Goal: Task Accomplishment & Management: Manage account settings

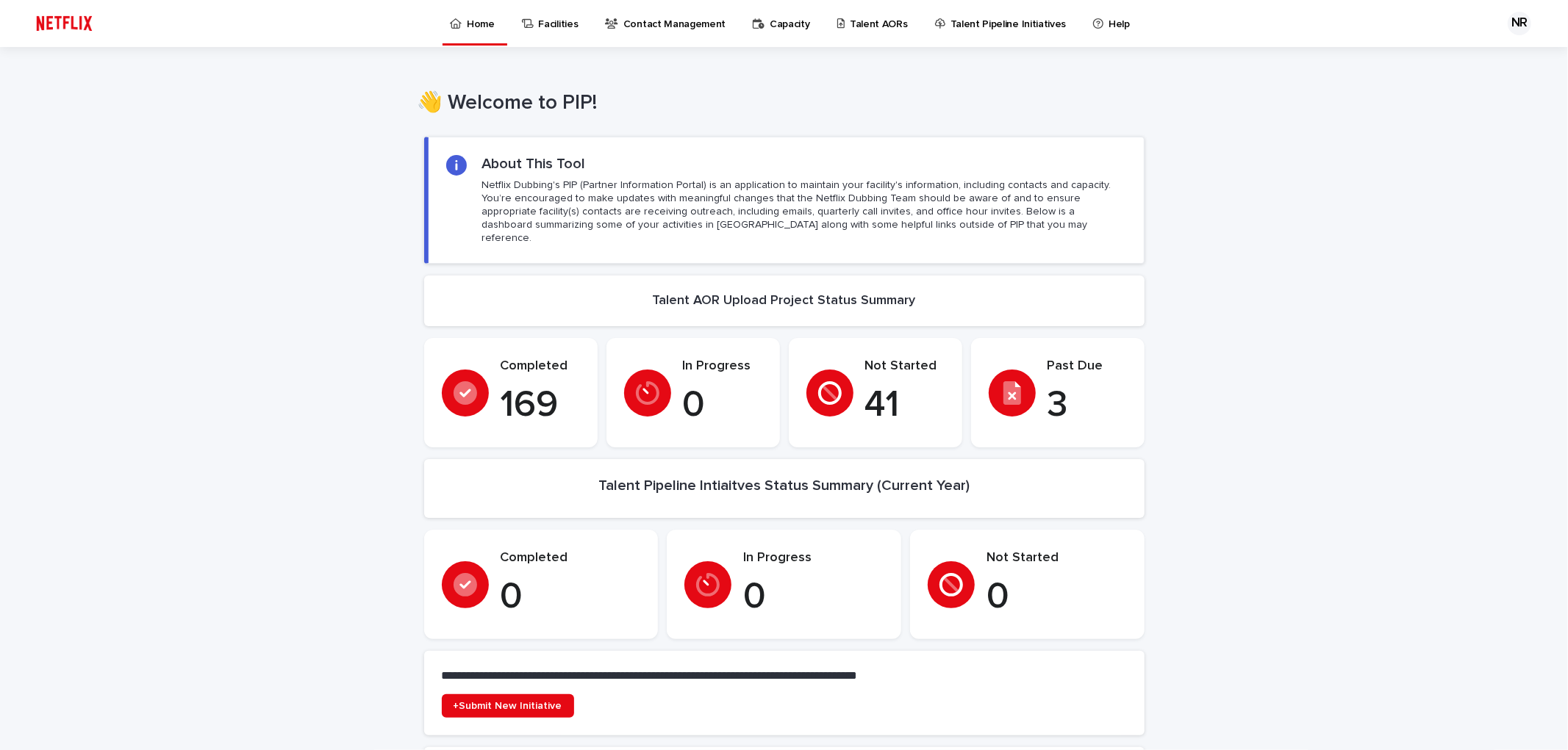
click at [865, 24] on p "Talent AORs" at bounding box center [879, 16] width 58 height 31
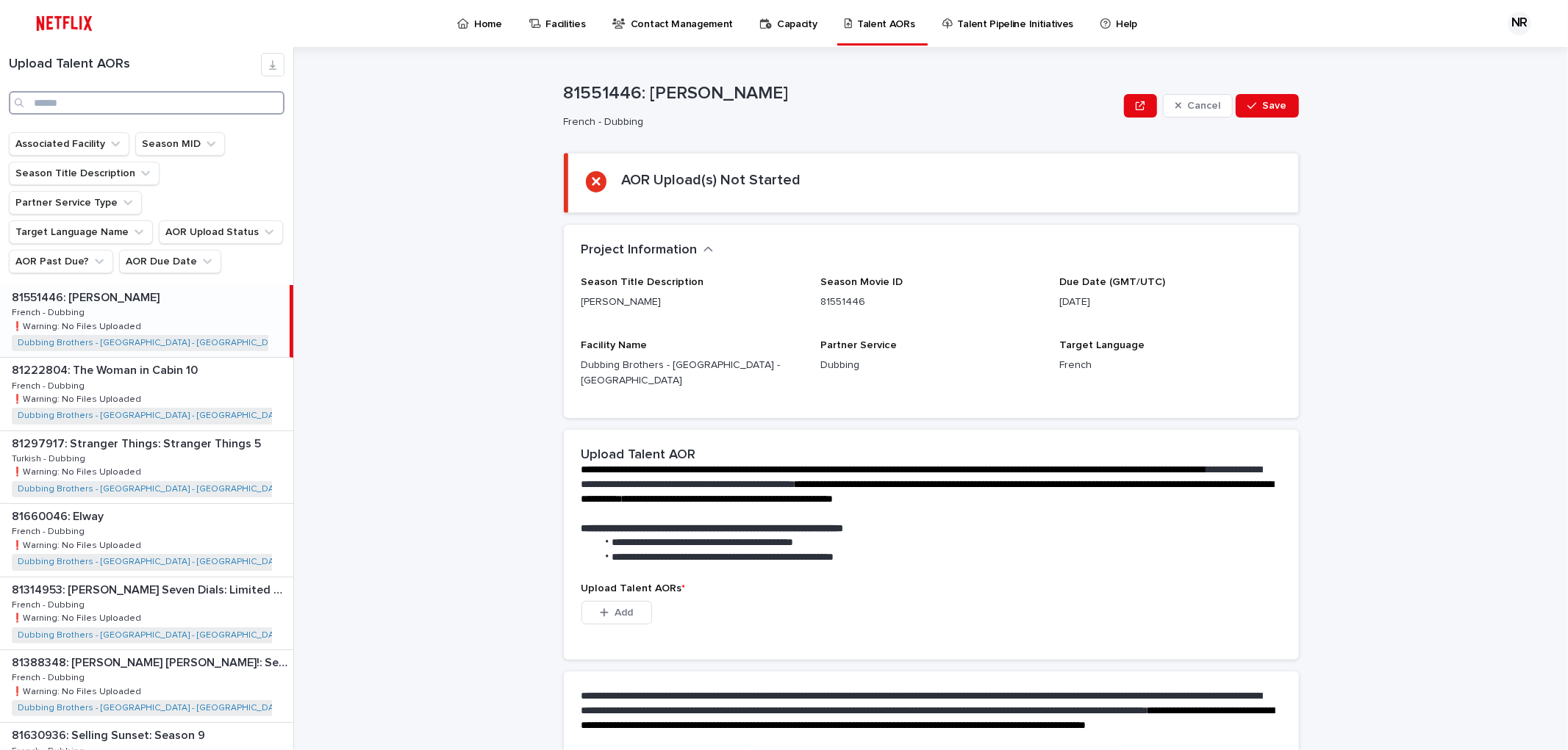
click at [199, 106] on input "Search" at bounding box center [146, 103] width 275 height 23
type input "***"
click at [74, 288] on p "81915745: The Rip" at bounding box center [61, 296] width 100 height 17
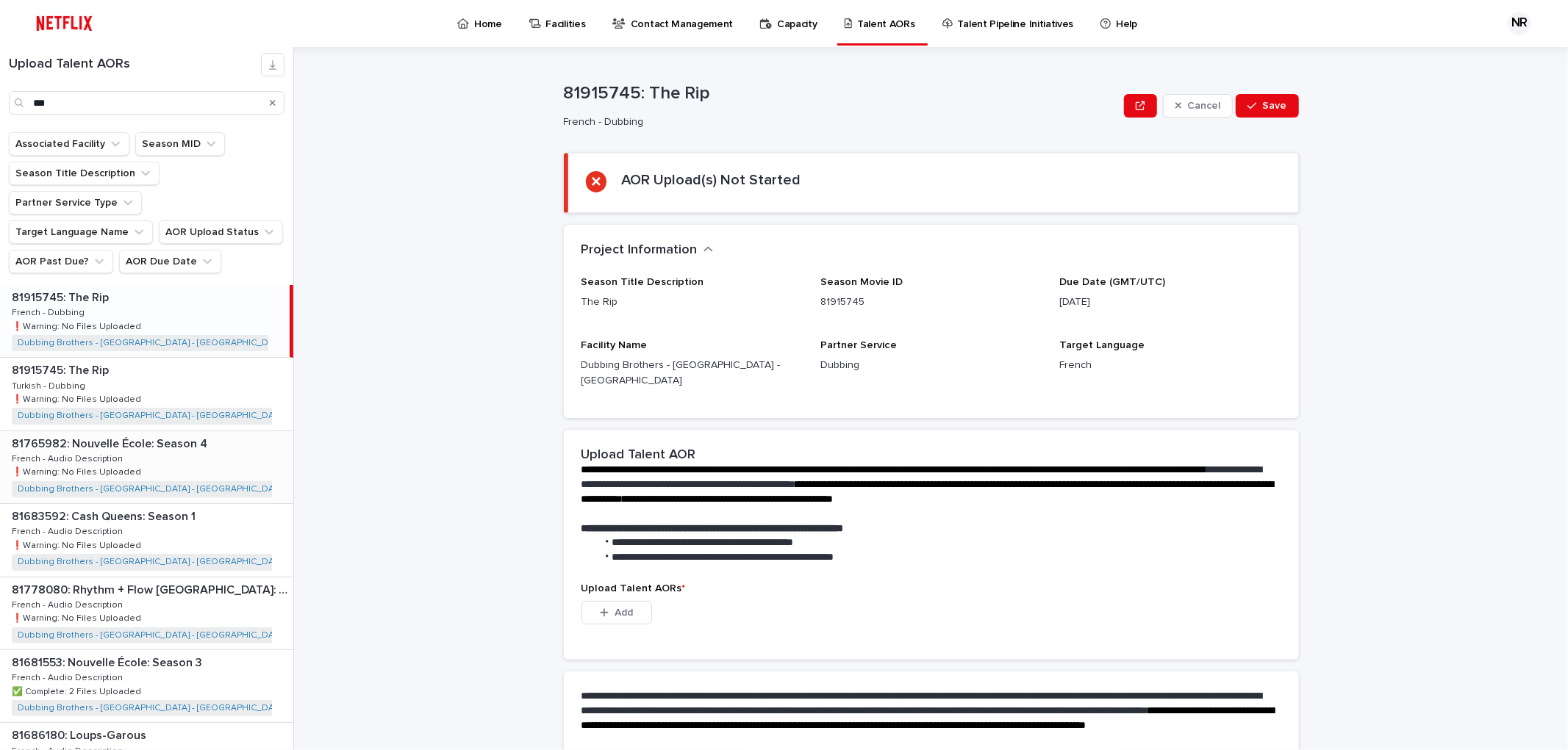
click at [74, 434] on p "81765982: Nouvelle École: Season 4" at bounding box center [111, 442] width 199 height 17
click at [75, 507] on p "81683592: Cash Queens: Season 1" at bounding box center [105, 515] width 187 height 17
click at [75, 581] on p "81778080: Rhythm + Flow [GEOGRAPHIC_DATA]: After the Beat" at bounding box center [151, 589] width 278 height 17
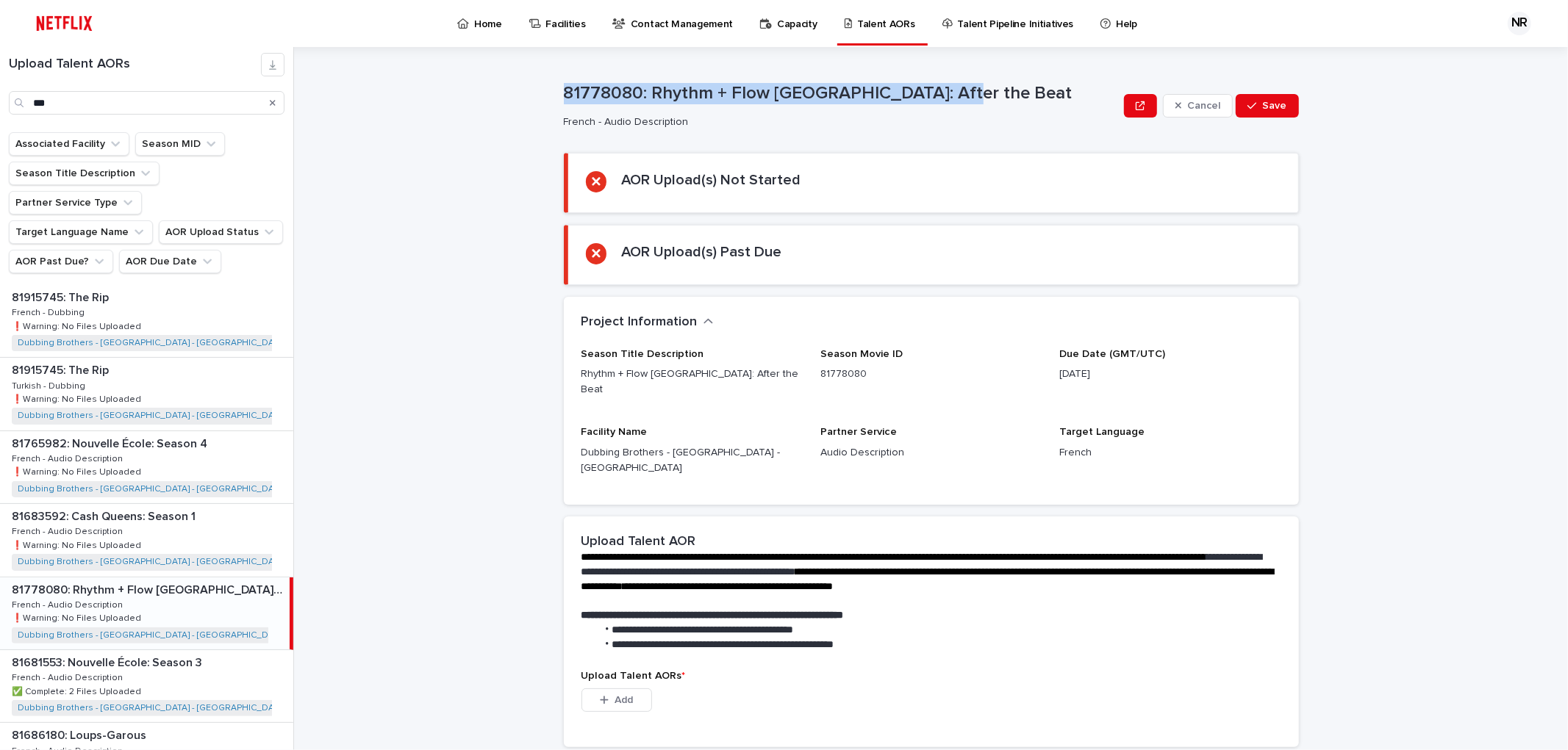
drag, startPoint x: 944, startPoint y: 94, endPoint x: 534, endPoint y: 91, distance: 410.0
click at [524, 89] on div "**********" at bounding box center [939, 398] width 1257 height 703
copy p "81778080: Rhythm + Flow [GEOGRAPHIC_DATA]: After the Beat"
click at [882, 18] on p "Talent AORs" at bounding box center [887, 16] width 58 height 31
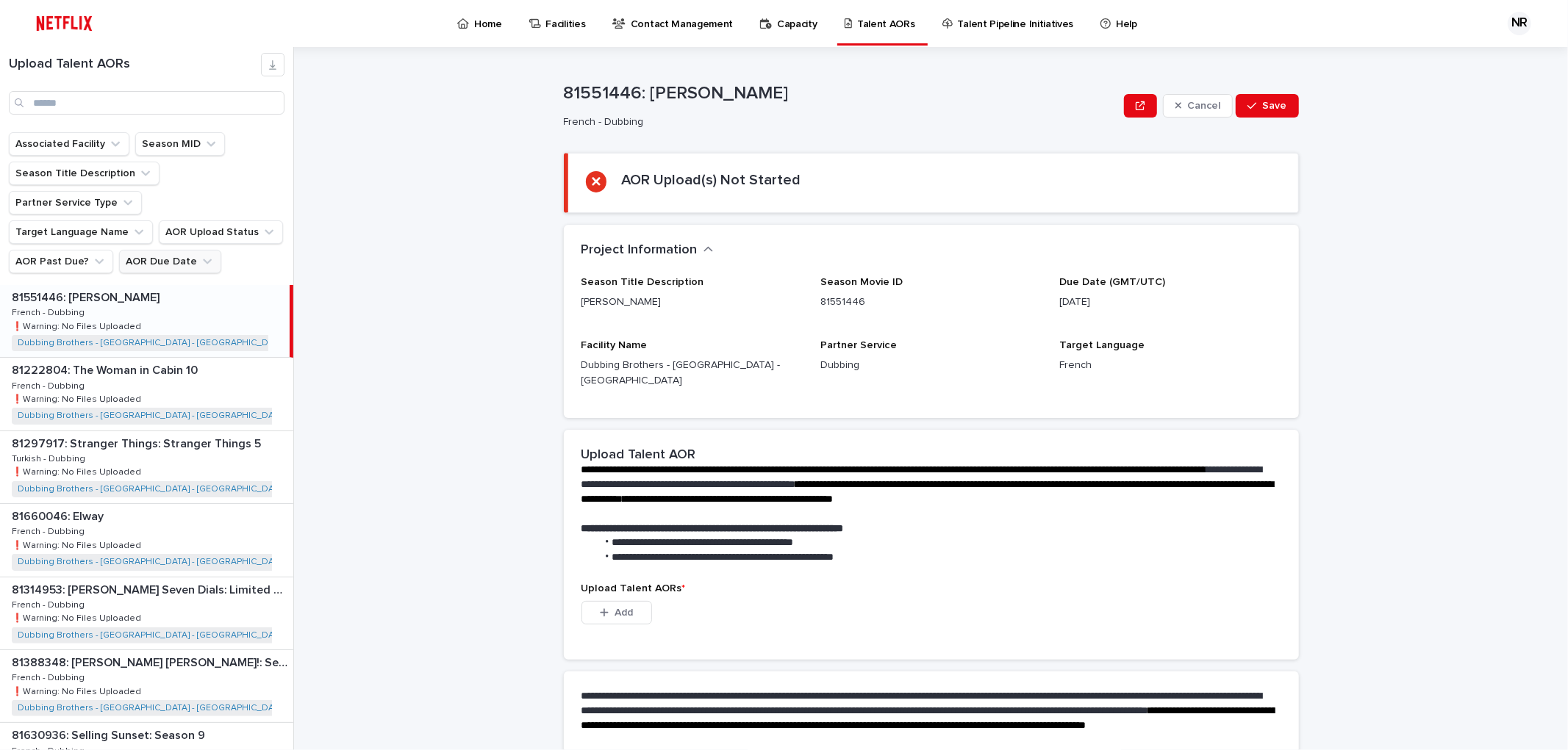
click at [200, 254] on icon "AOR Due Date" at bounding box center [206, 261] width 15 height 15
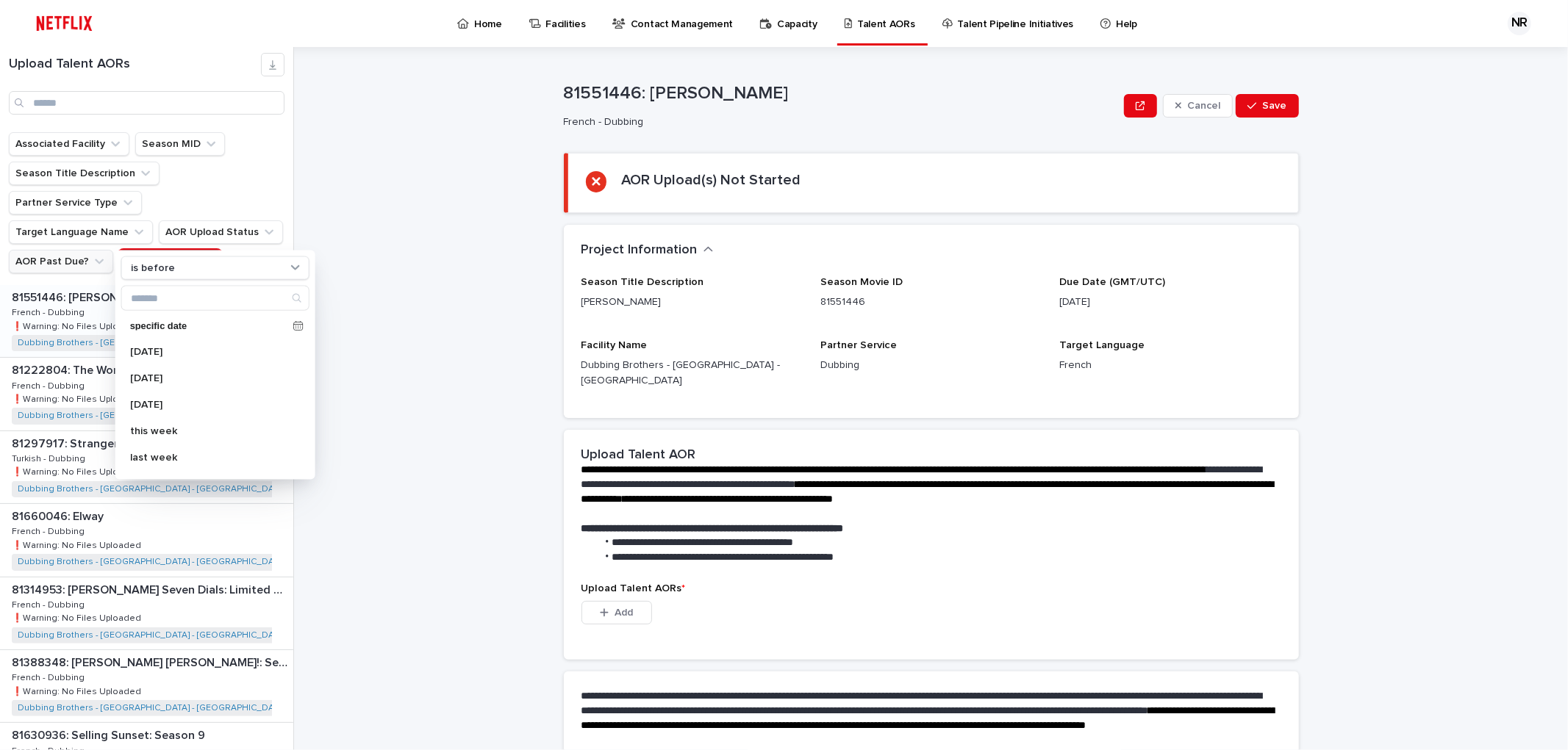
click at [98, 254] on icon "AOR Past Due?" at bounding box center [98, 261] width 15 height 15
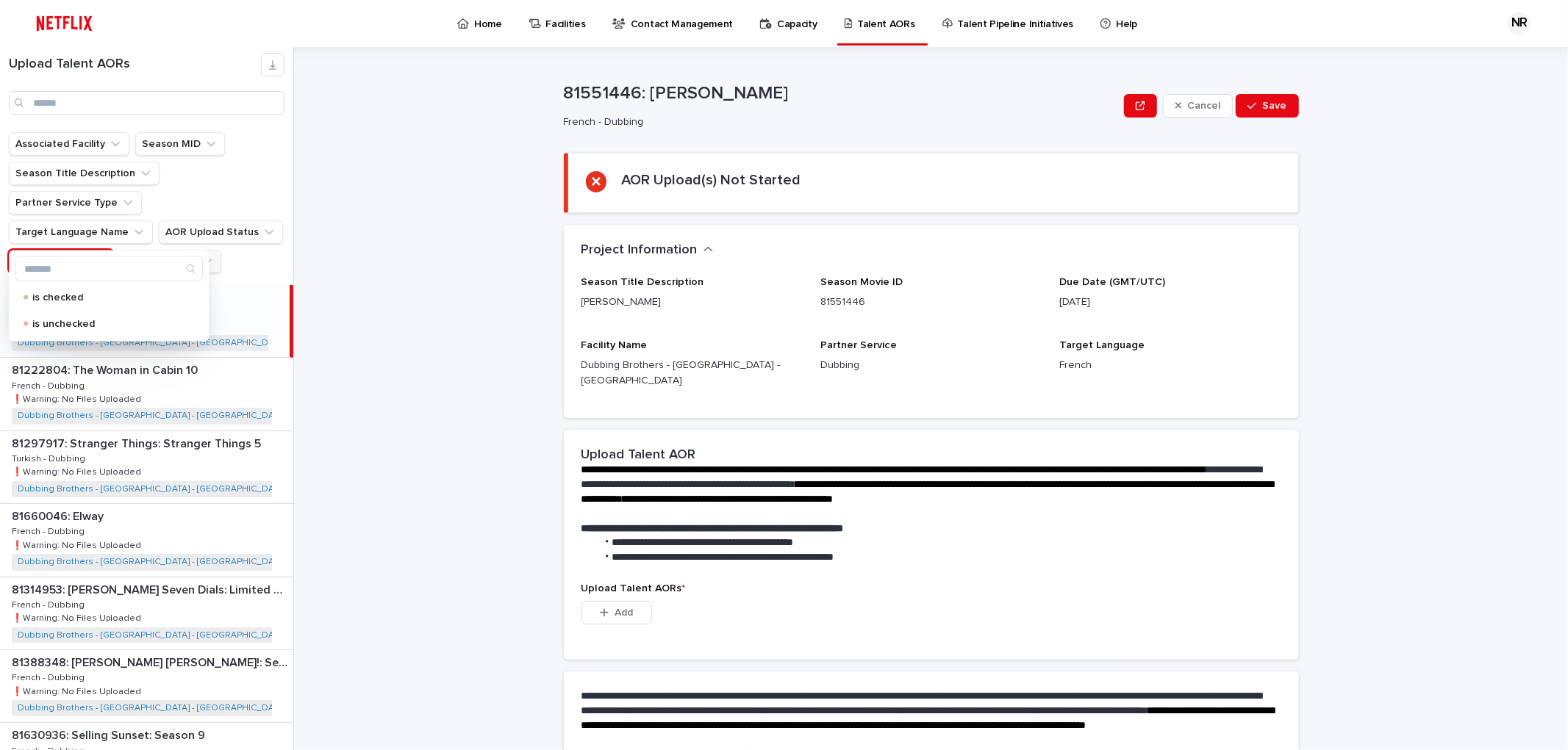
click at [167, 224] on ul "Associated Facility Season MID Season Title Description Partner Service Type Ta…" at bounding box center [146, 202] width 281 height 147
click at [167, 250] on button "AOR Due Date" at bounding box center [169, 262] width 102 height 23
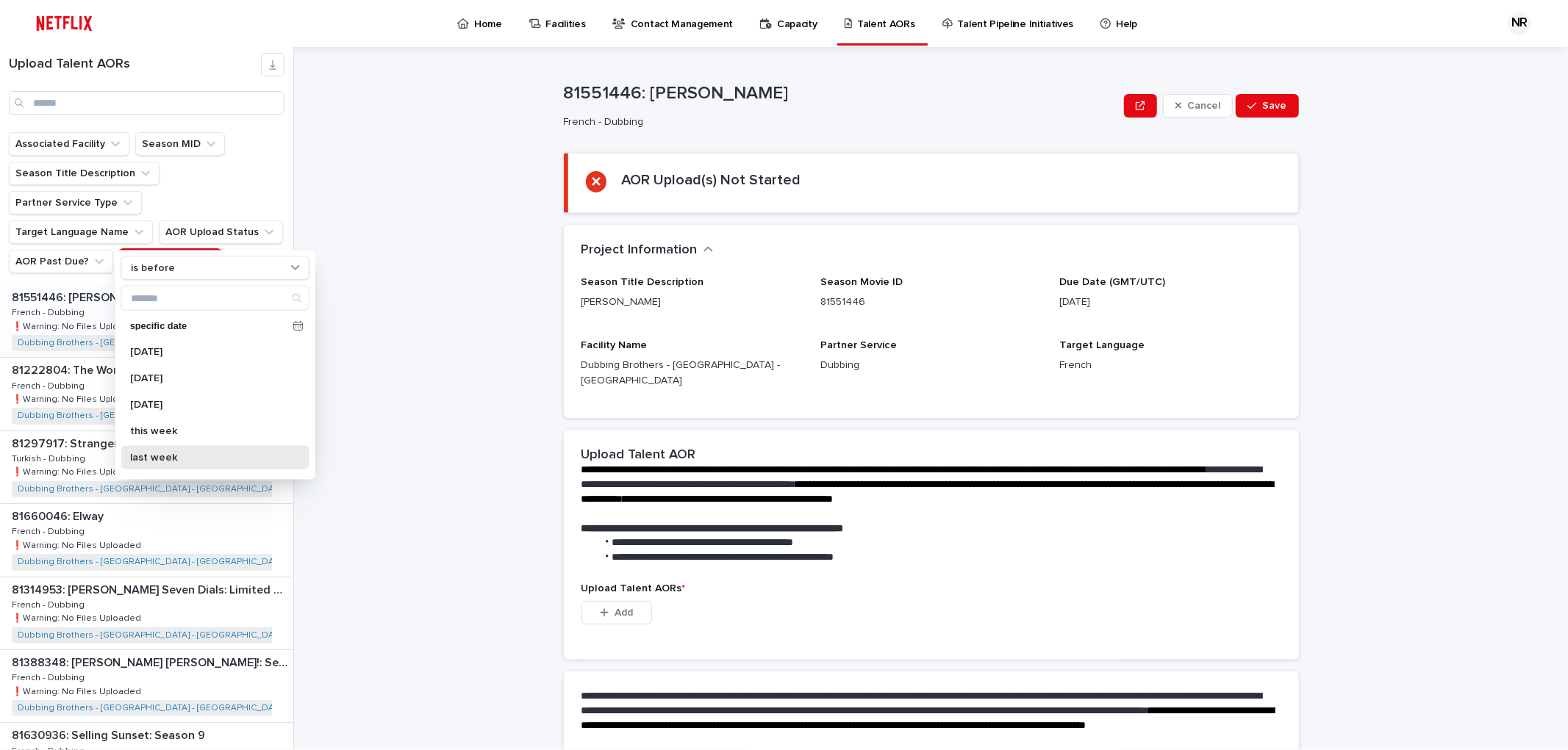
click at [172, 457] on p "last week" at bounding box center [208, 457] width 156 height 11
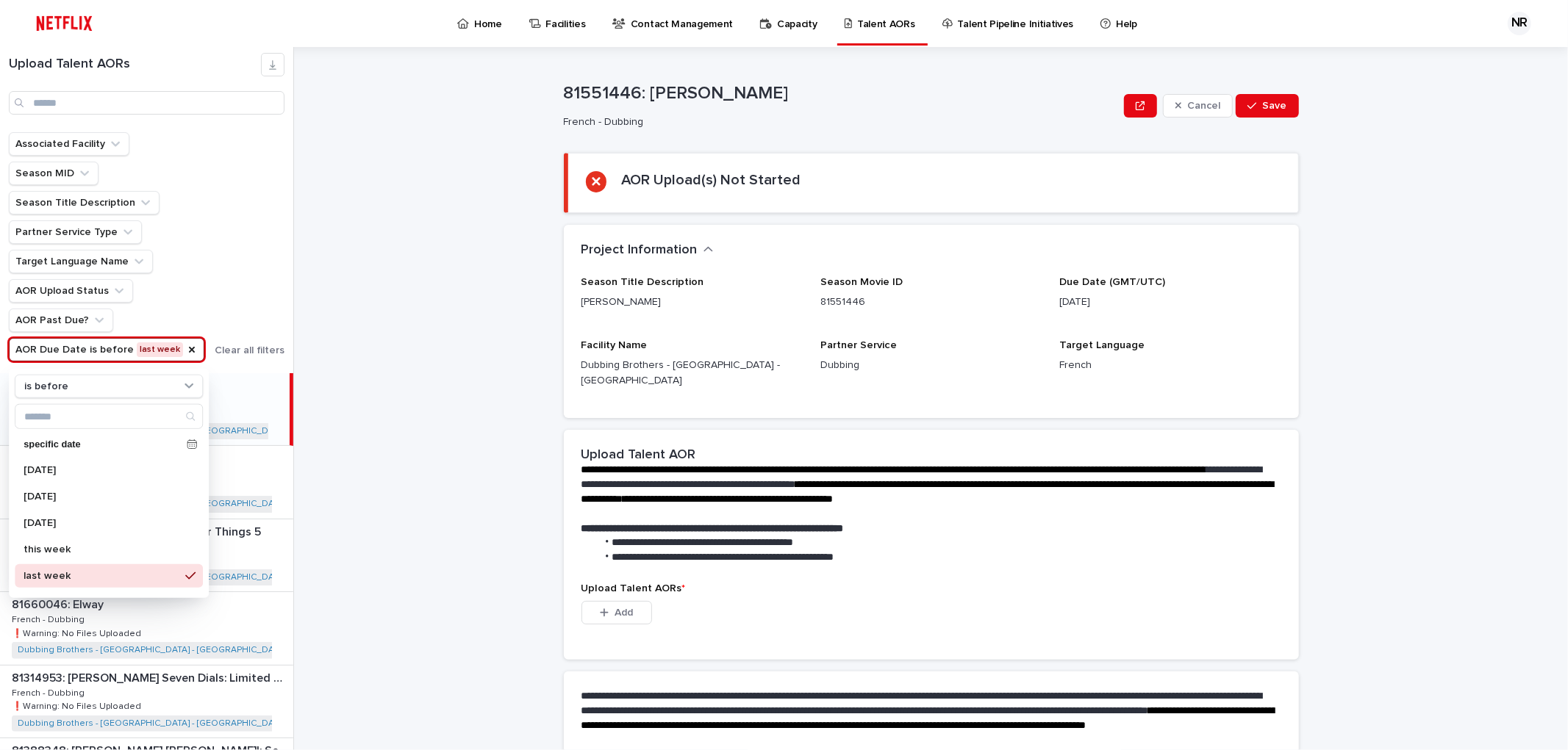
click at [452, 472] on div "**********" at bounding box center [939, 398] width 1257 height 703
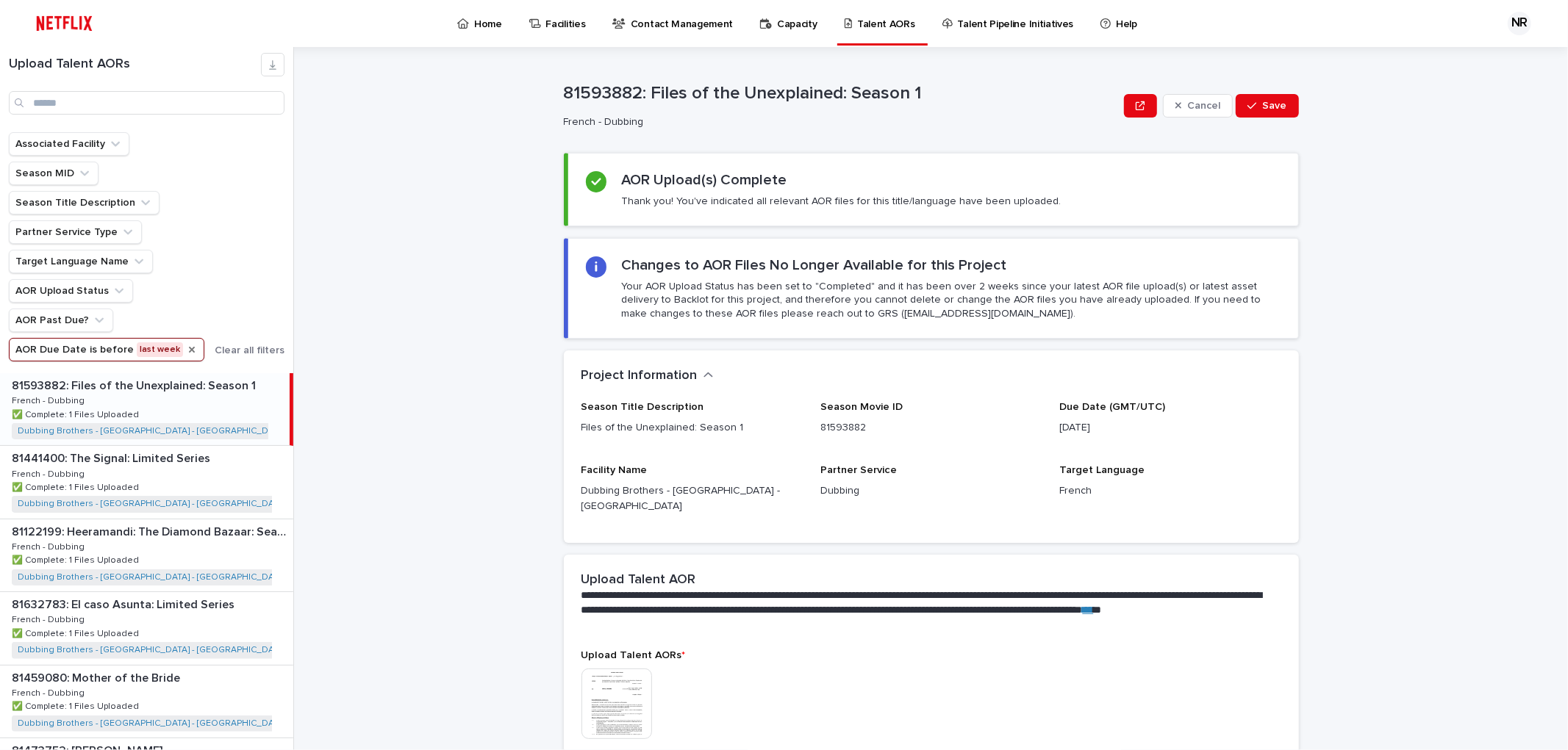
click at [186, 348] on icon "AOR Due Date" at bounding box center [192, 349] width 12 height 12
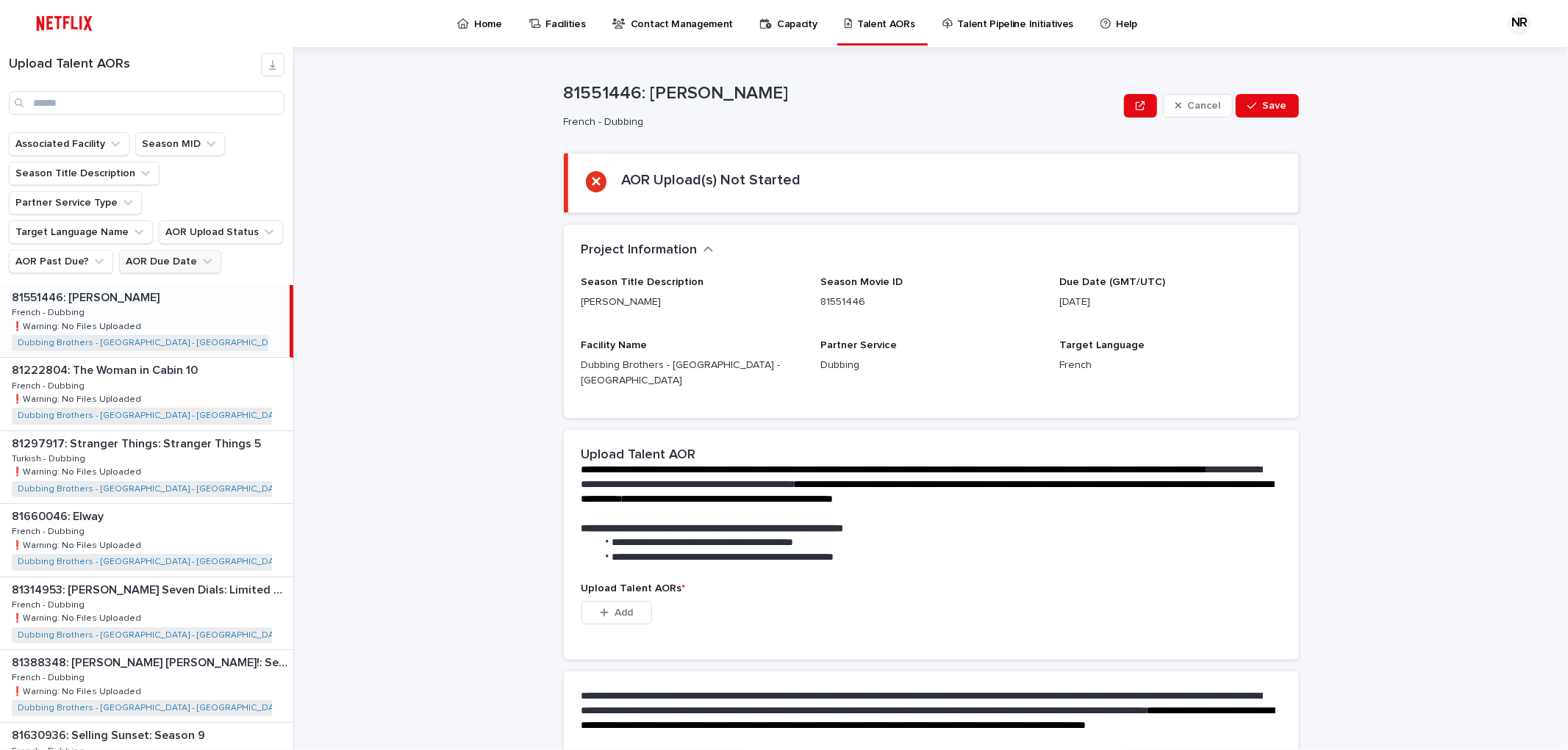
click at [202, 254] on icon "AOR Due Date" at bounding box center [206, 261] width 15 height 15
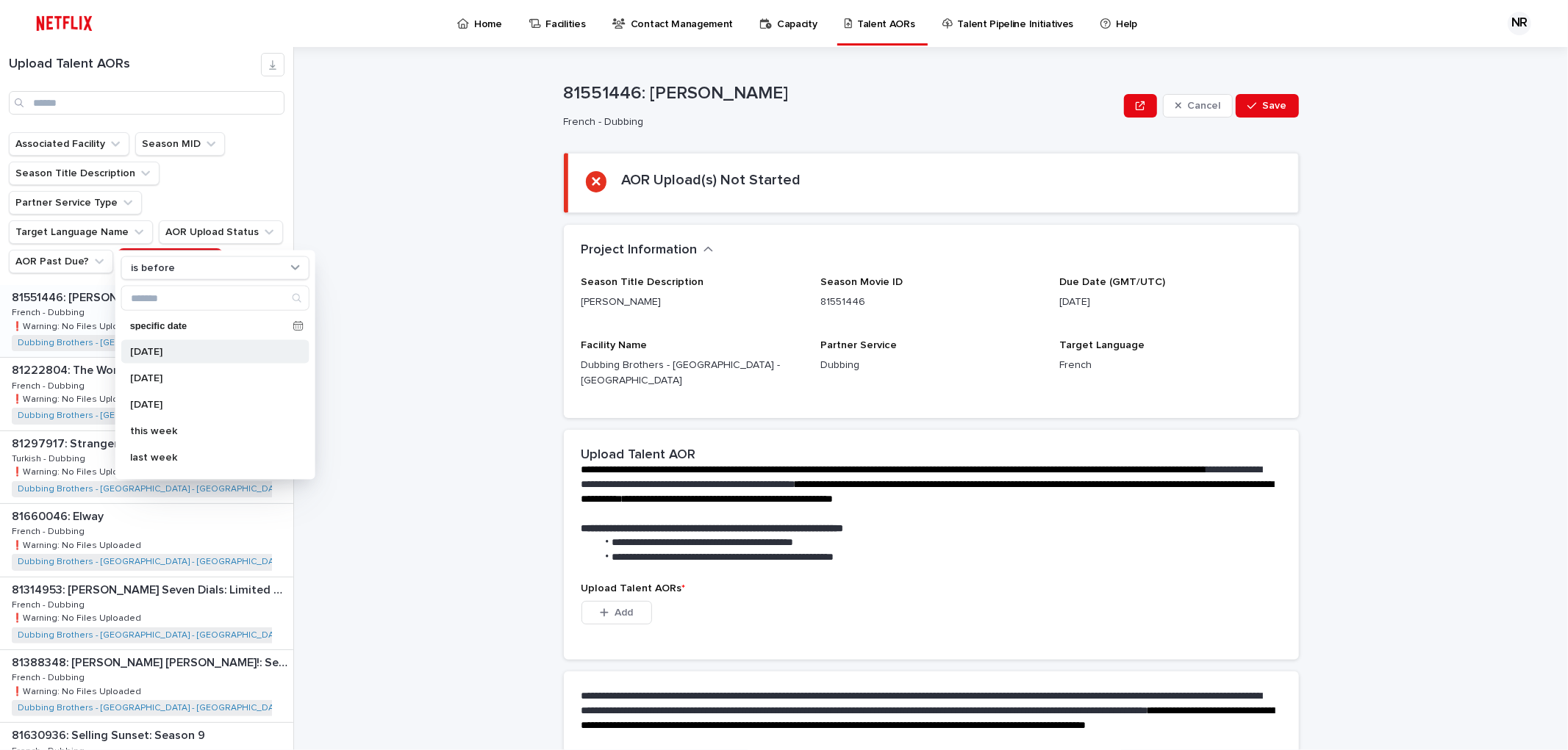
click at [189, 353] on p "[DATE]" at bounding box center [208, 351] width 156 height 11
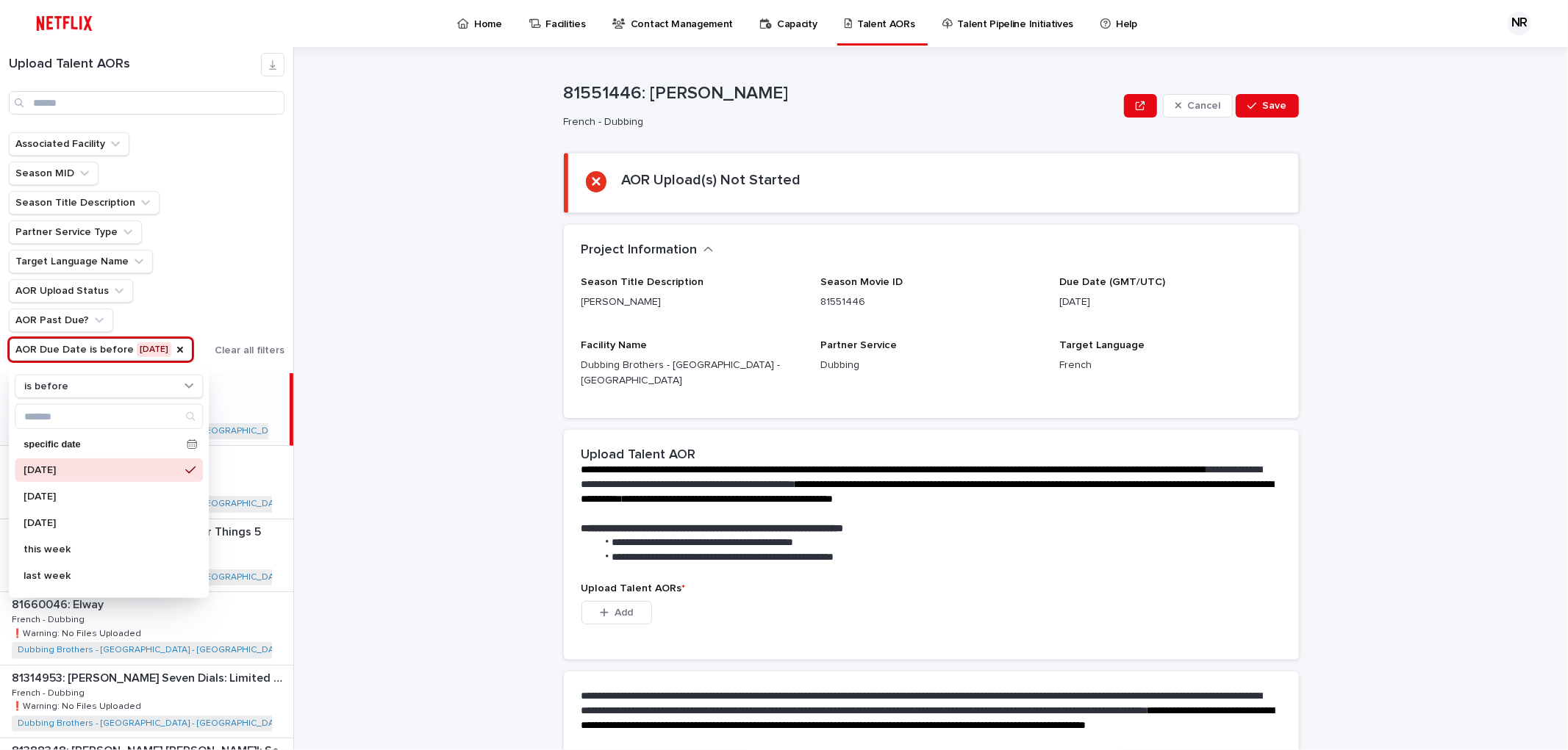
click at [416, 379] on div "**********" at bounding box center [939, 398] width 1257 height 703
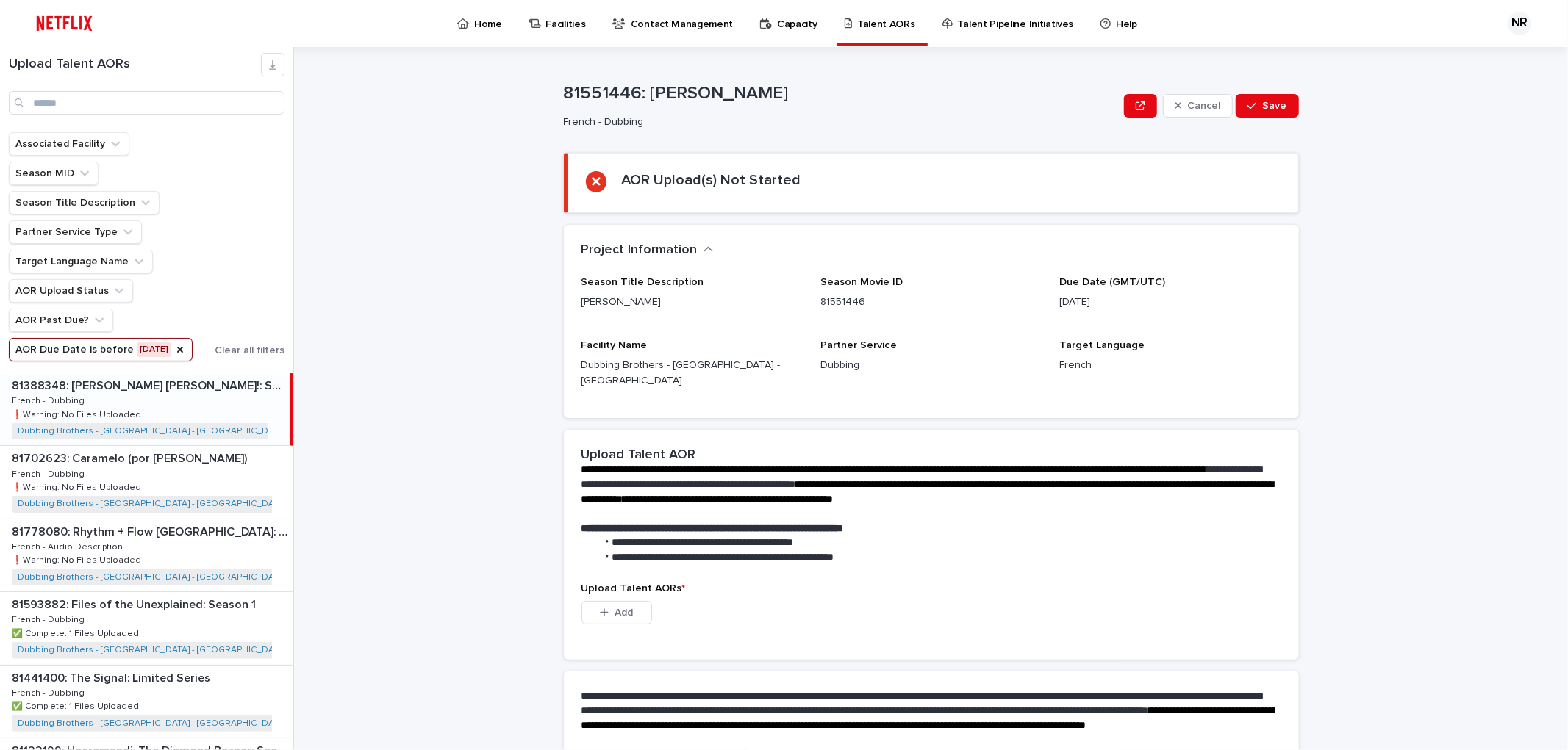
click at [415, 395] on div "**********" at bounding box center [939, 398] width 1257 height 703
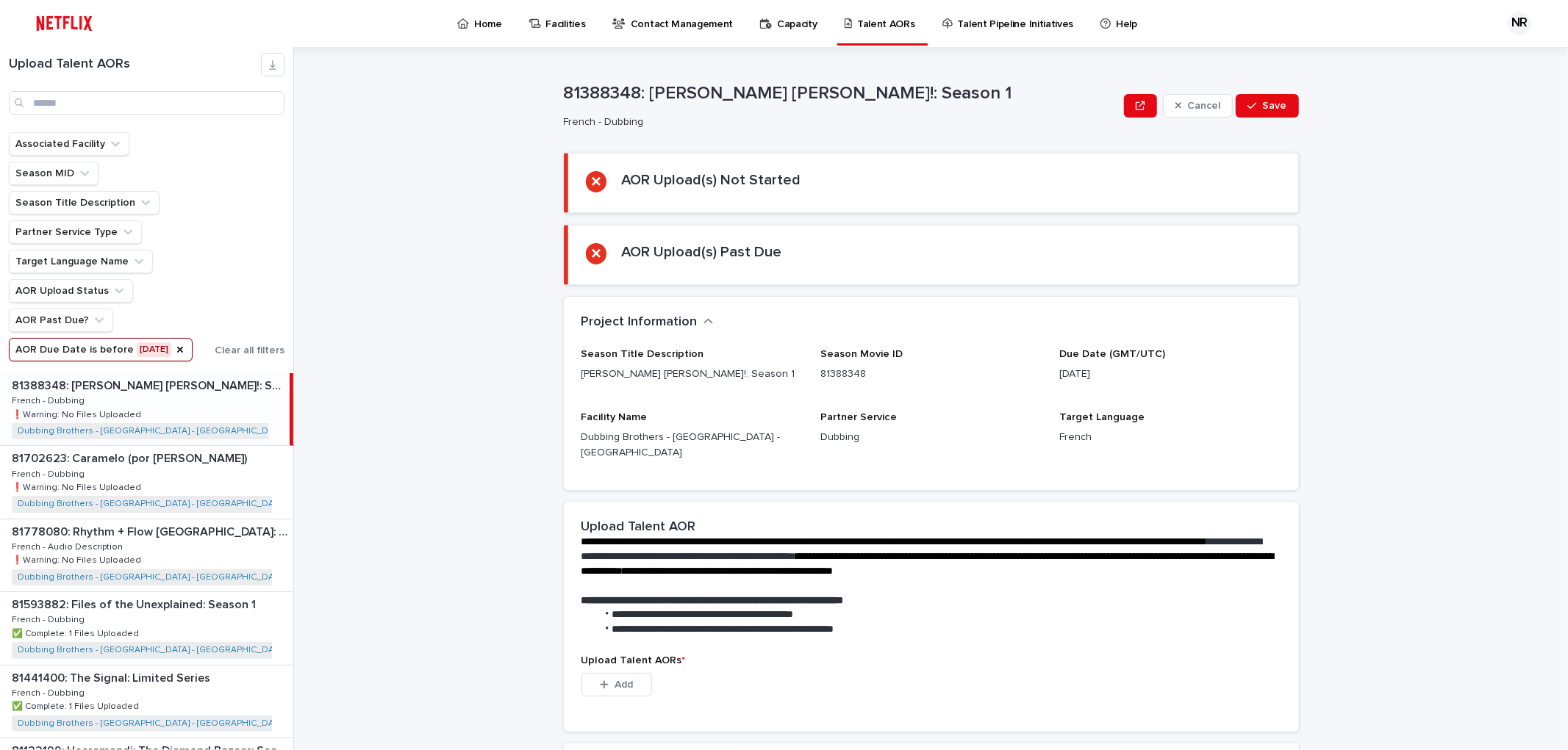
click at [185, 385] on p "81388348: [PERSON_NAME] [PERSON_NAME]!: Season 1" at bounding box center [149, 384] width 274 height 17
click at [105, 467] on div "81702623: Caramelo (por [PERSON_NAME]) 81702623: Caramelo (por [PERSON_NAME]) F…" at bounding box center [146, 482] width 293 height 72
click at [603, 683] on div "Add" at bounding box center [616, 688] width 70 height 29
click at [603, 680] on div "button" at bounding box center [606, 685] width 15 height 11
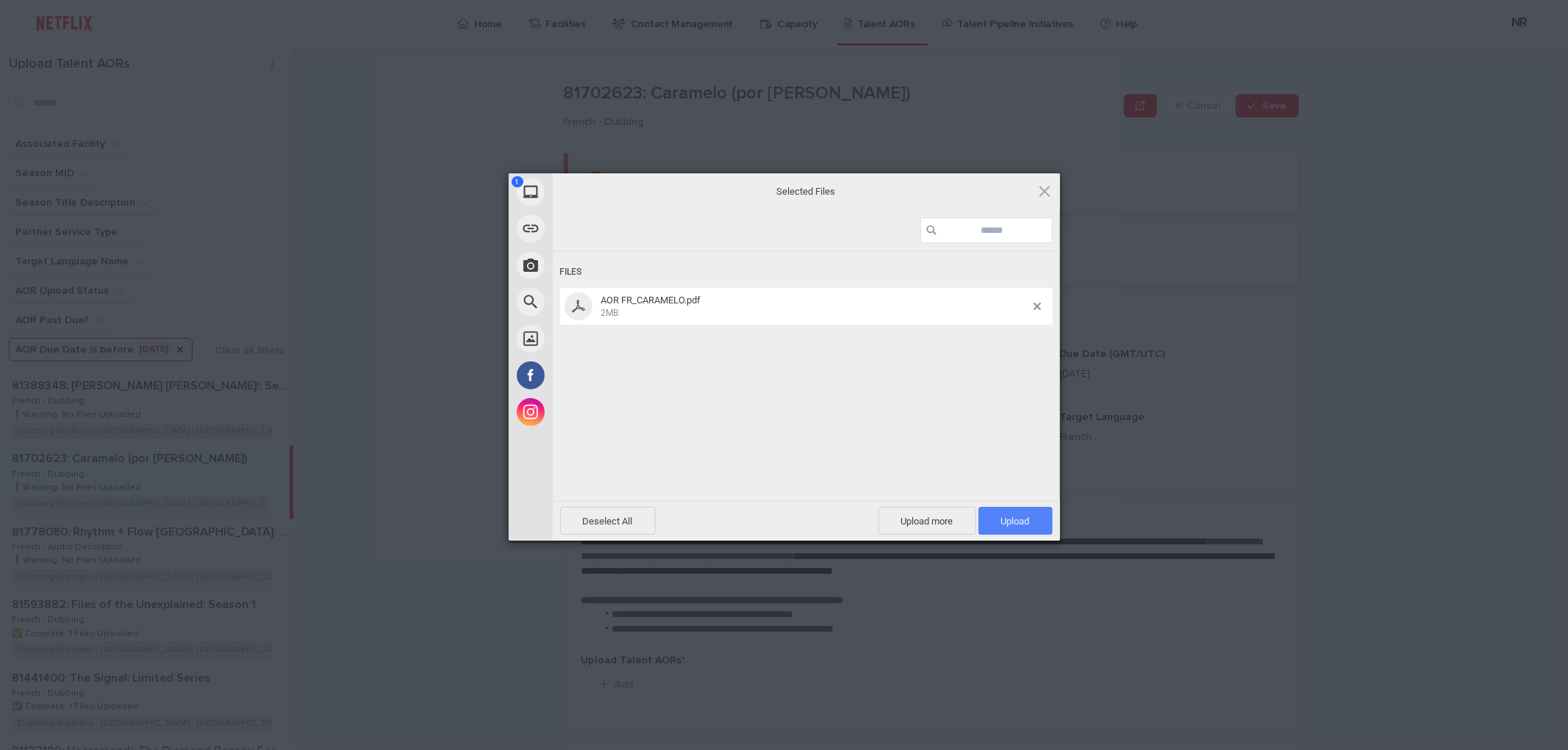
click at [1019, 518] on span "Upload 1" at bounding box center [1015, 520] width 28 height 11
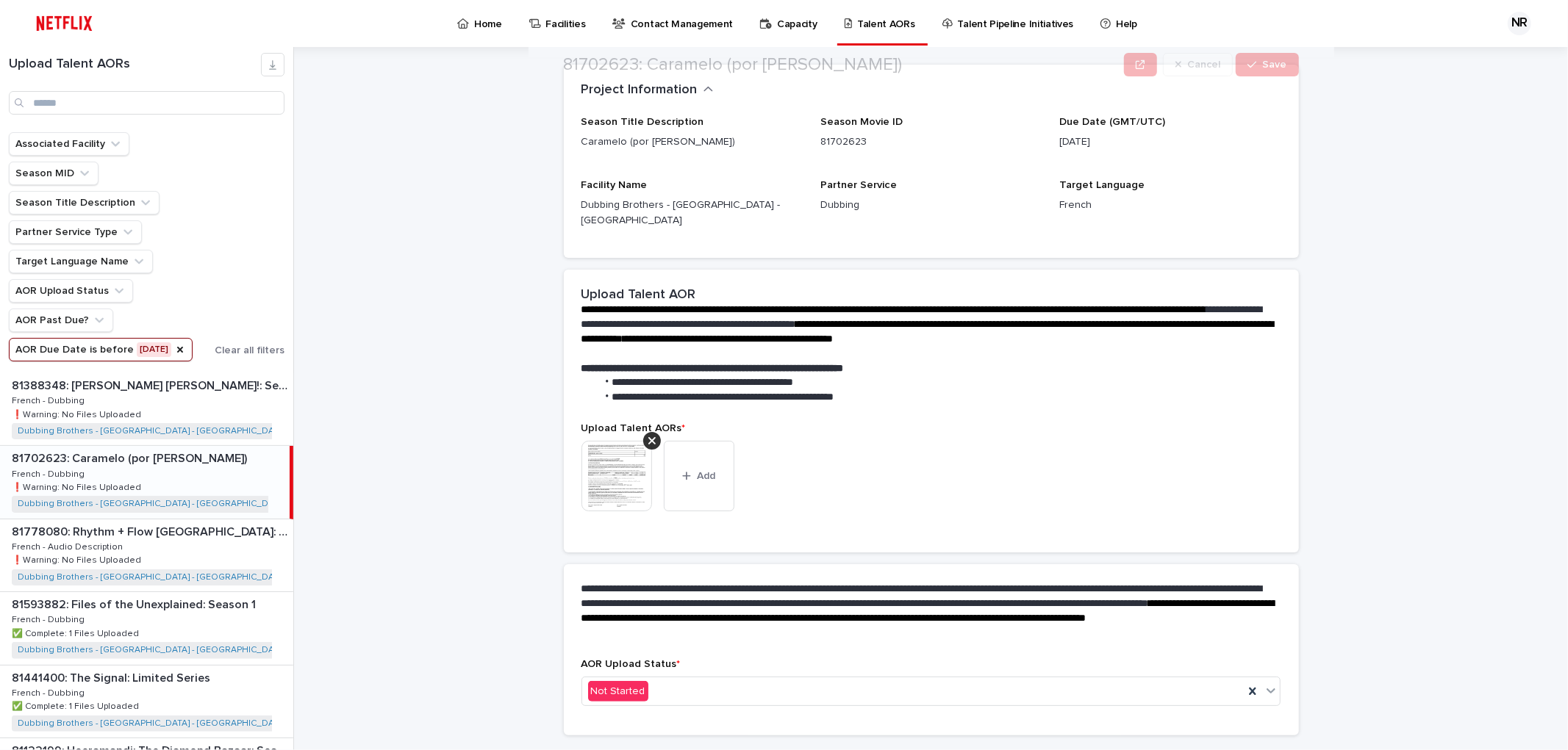
scroll to position [184, 0]
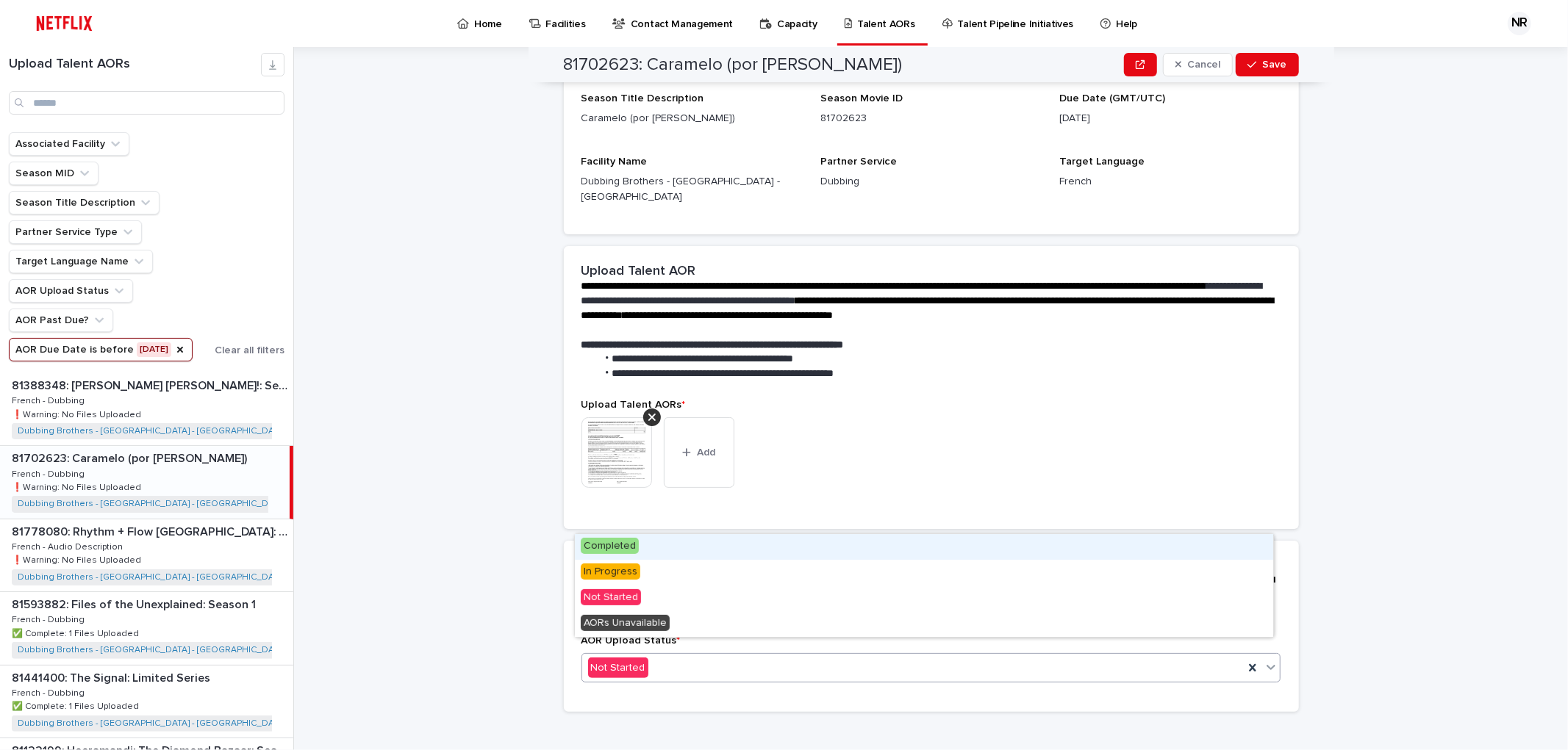
click at [884, 656] on div "Not Started" at bounding box center [913, 667] width 662 height 24
click at [848, 546] on div "Completed" at bounding box center [924, 547] width 698 height 25
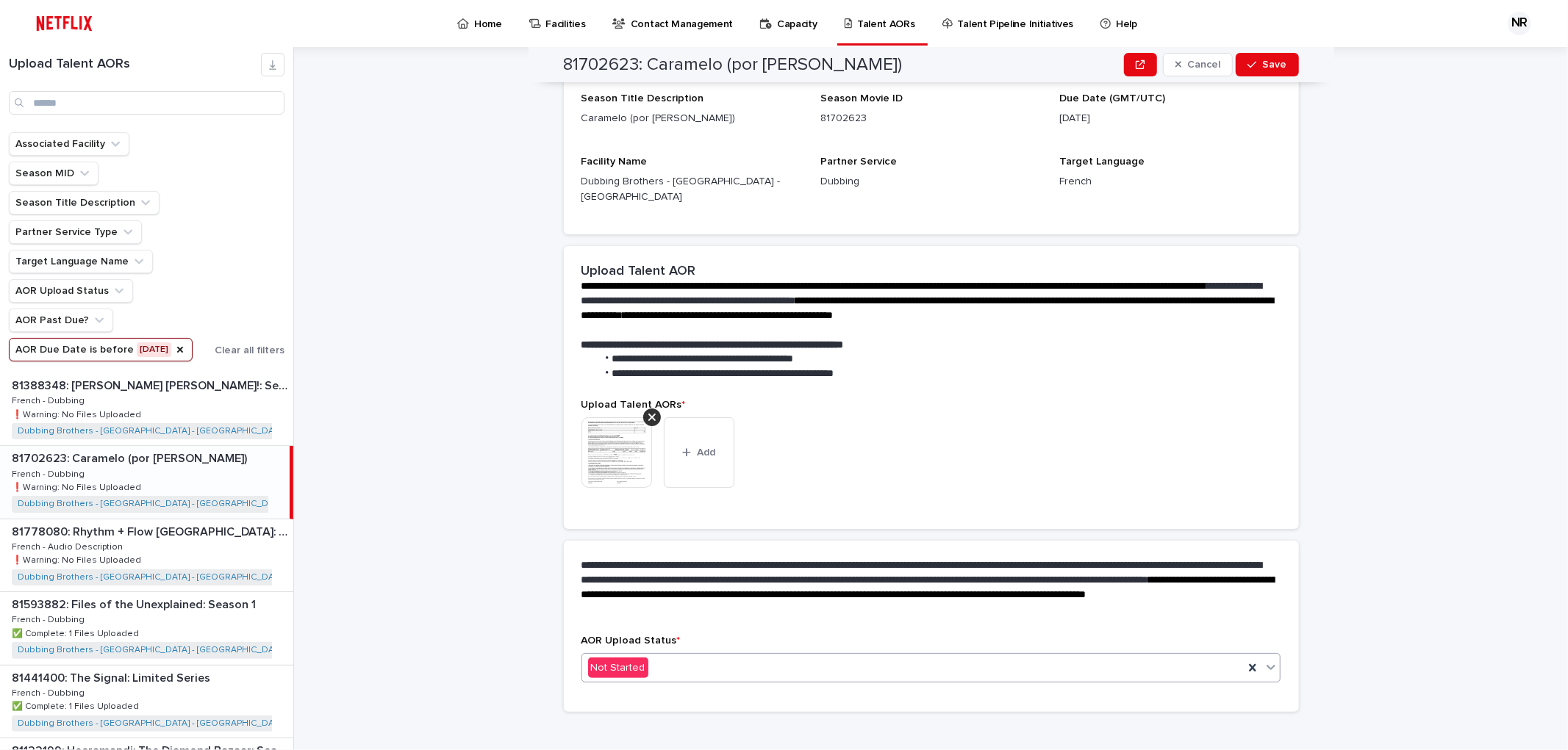
scroll to position [0, 0]
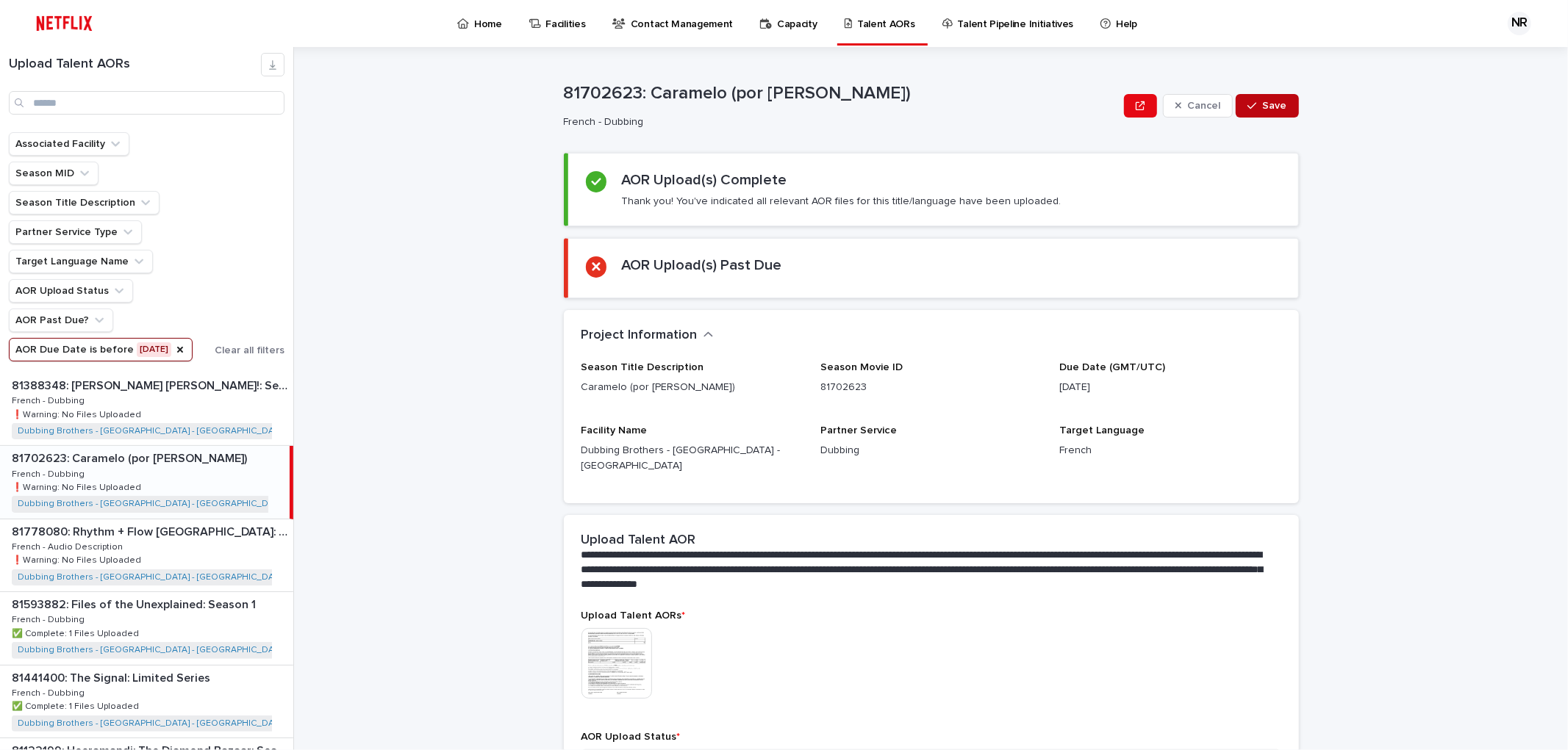
click at [1262, 106] on span "Save" at bounding box center [1274, 105] width 24 height 11
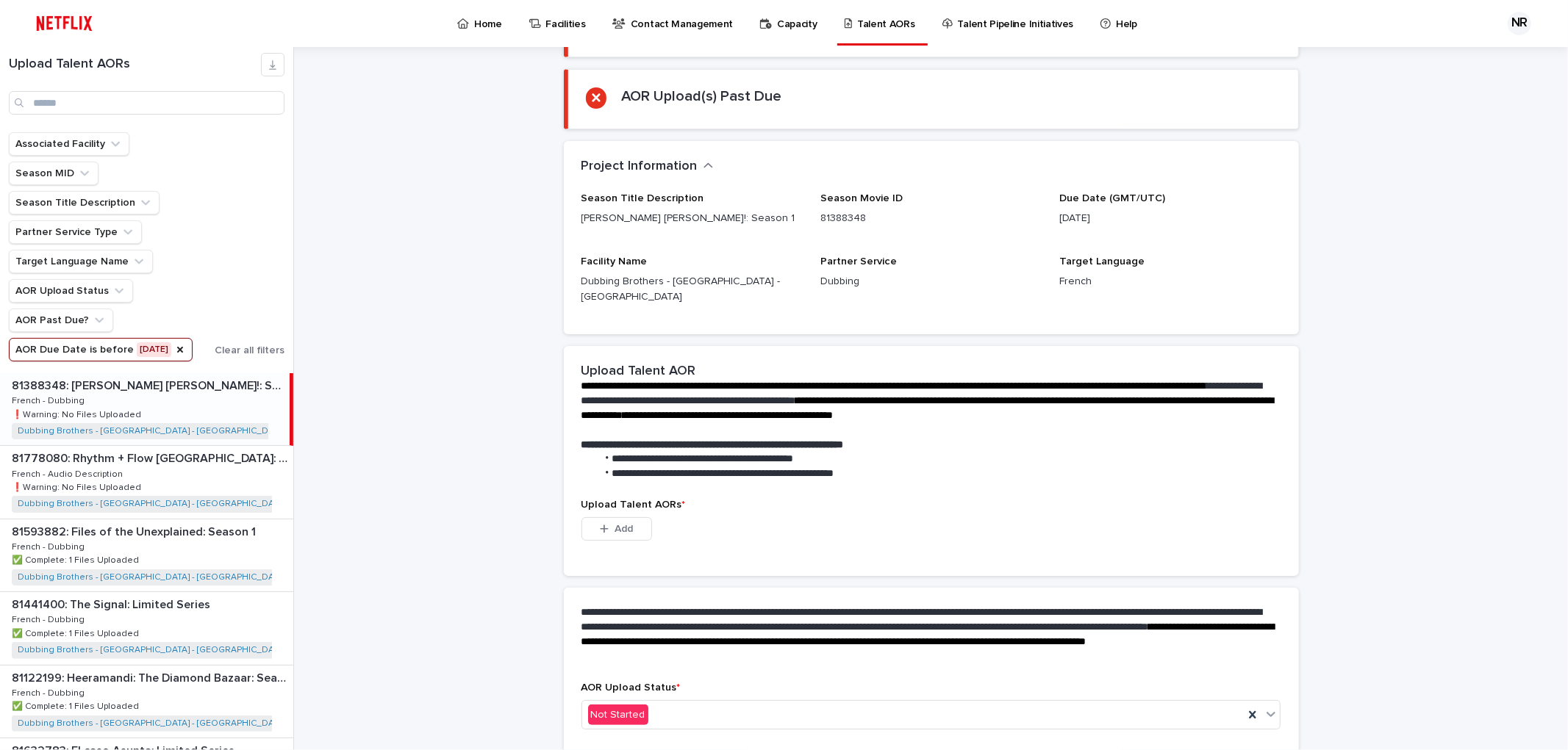
scroll to position [202, 0]
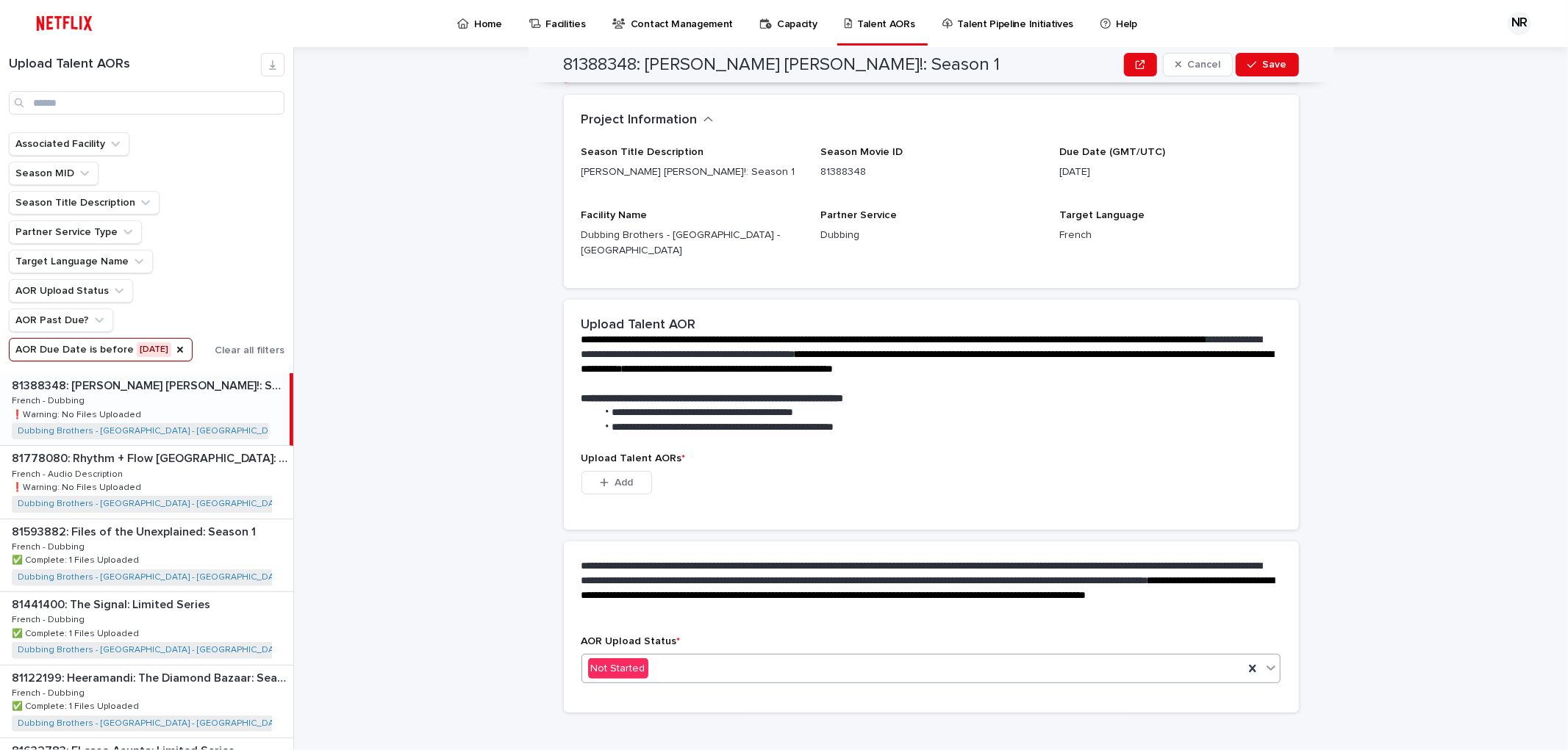
click at [735, 657] on div "Not Started" at bounding box center [913, 668] width 662 height 24
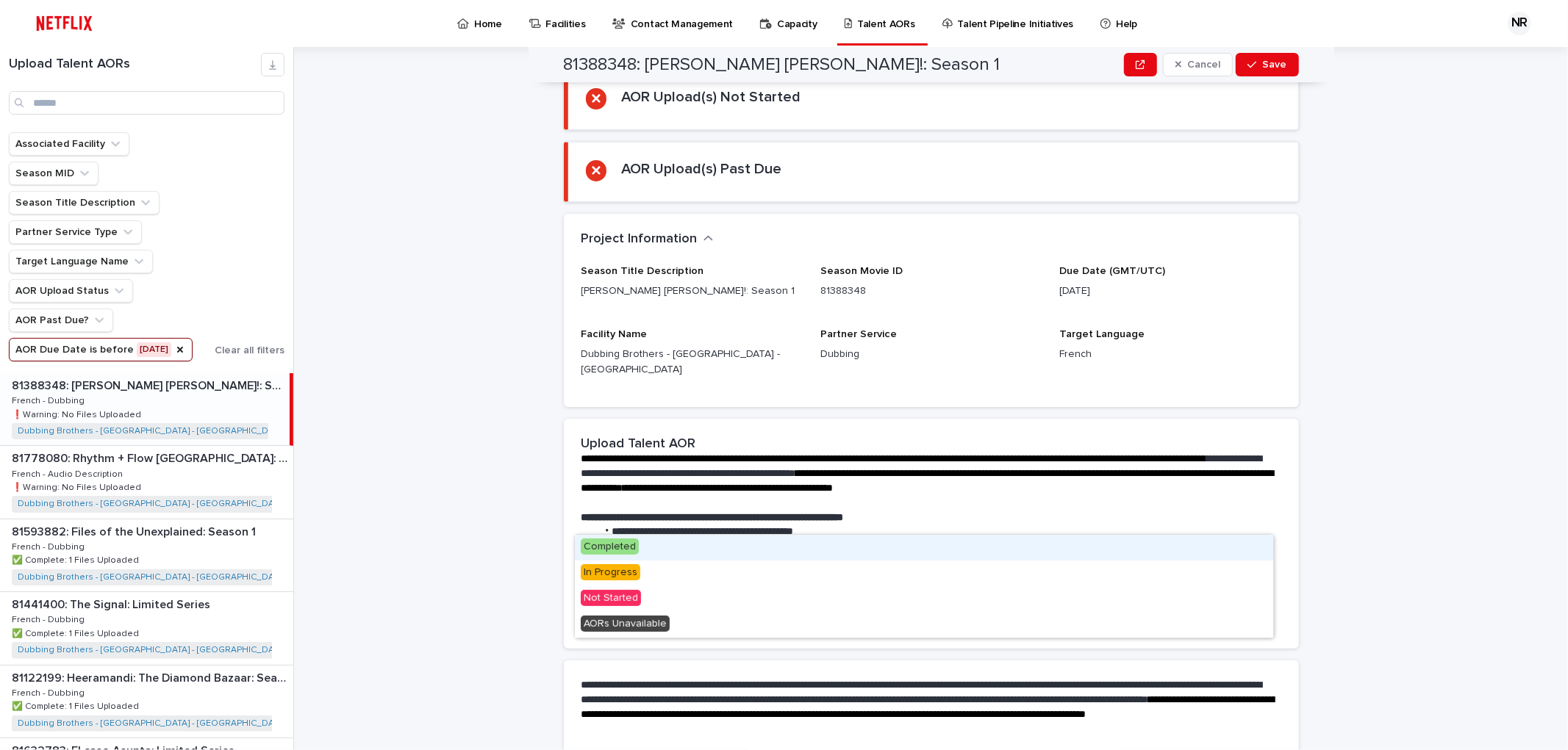
scroll to position [39, 0]
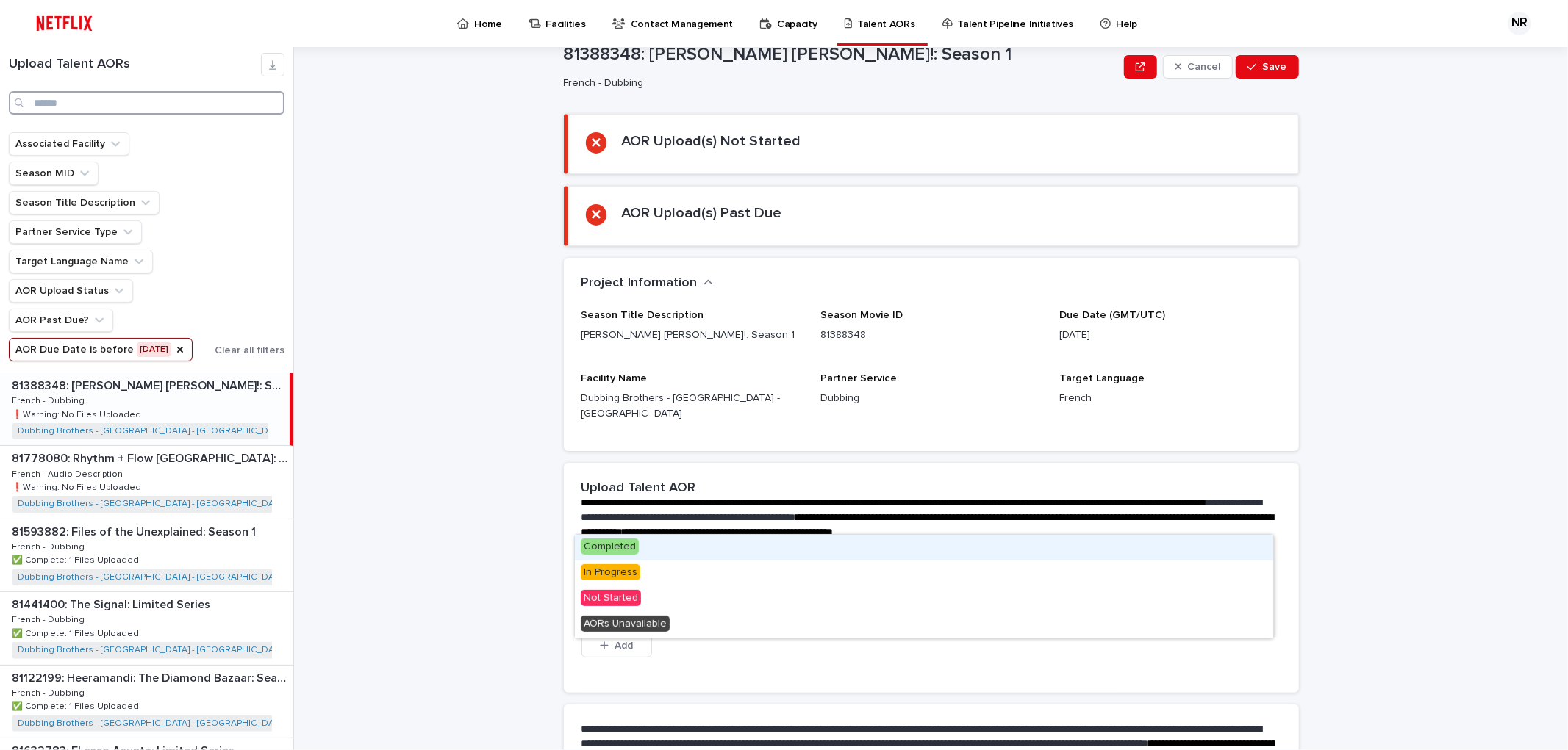
click at [122, 101] on input "Search" at bounding box center [146, 103] width 275 height 23
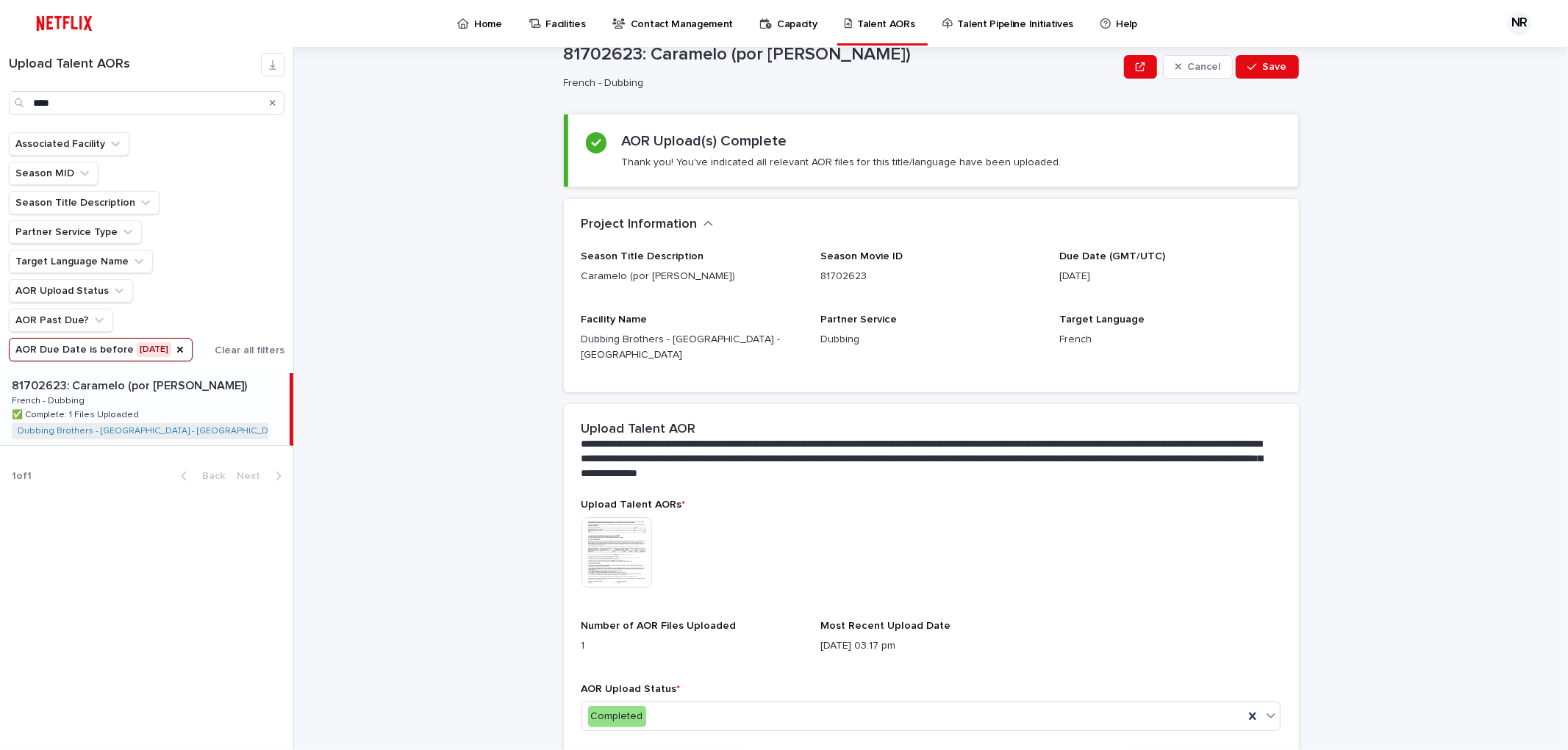
click at [208, 393] on p "81702623: Caramelo (por [PERSON_NAME])" at bounding box center [130, 384] width 238 height 17
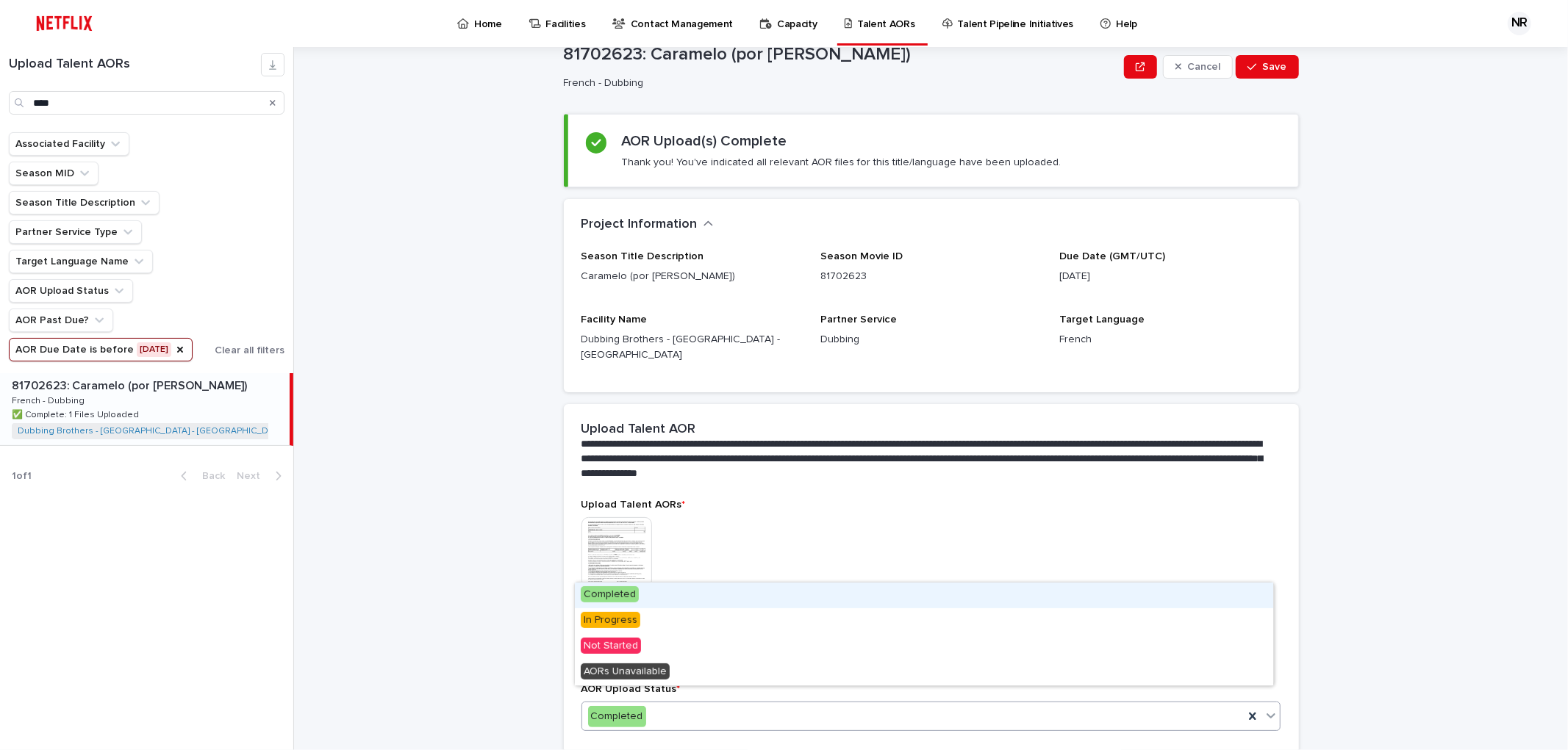
click at [1068, 704] on div "Completed" at bounding box center [913, 716] width 662 height 24
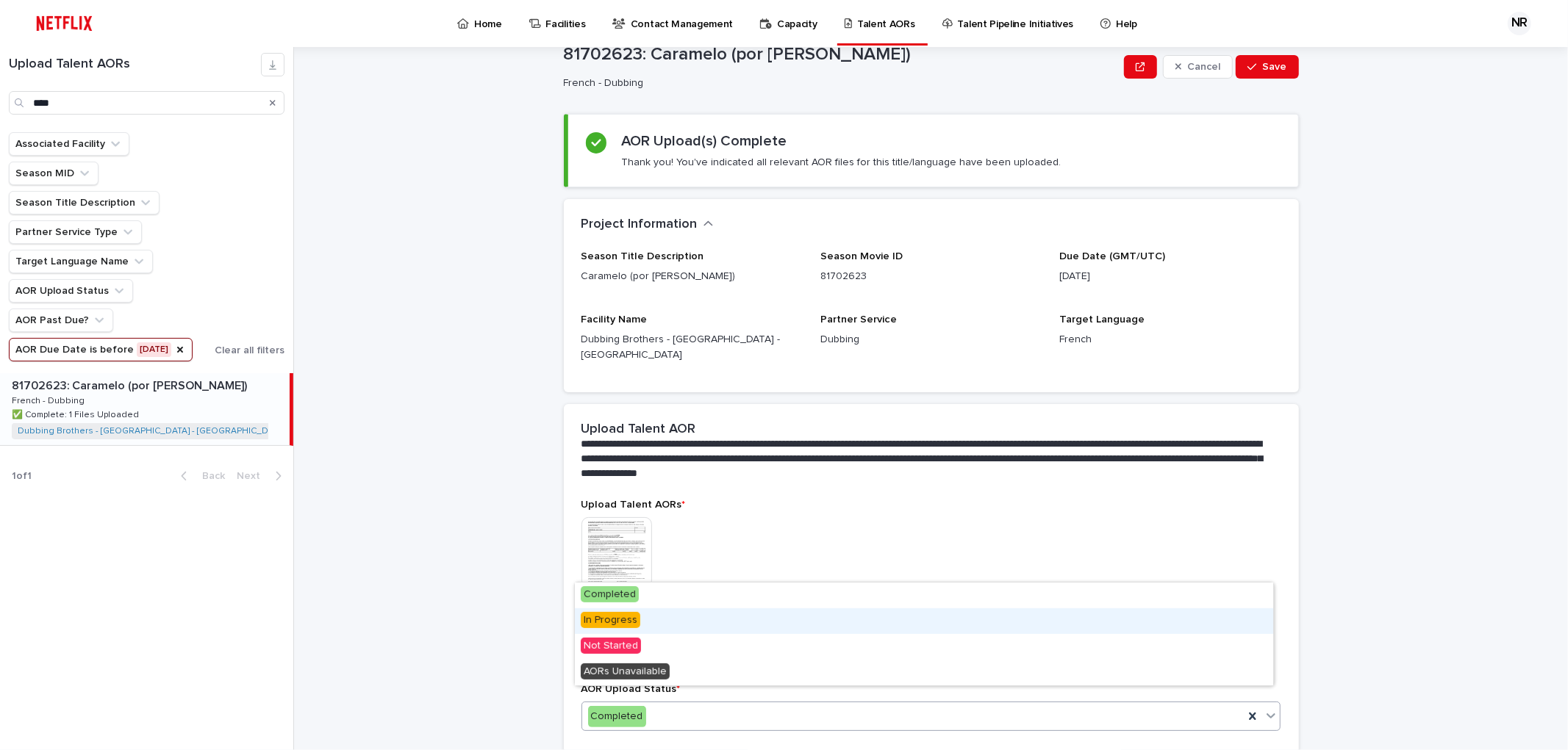
click at [1046, 631] on div "In Progress" at bounding box center [924, 621] width 698 height 25
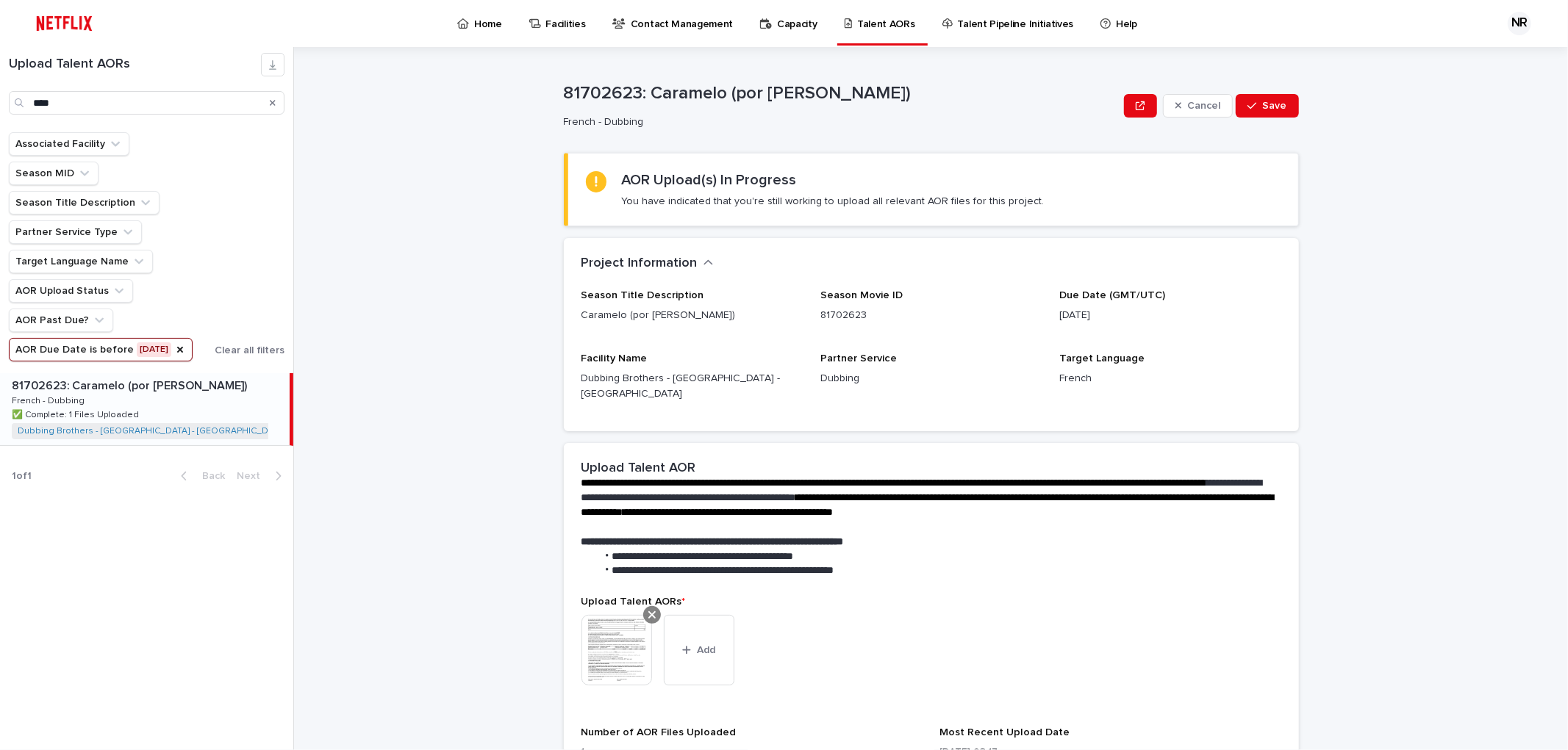
click at [648, 611] on icon at bounding box center [652, 615] width 8 height 8
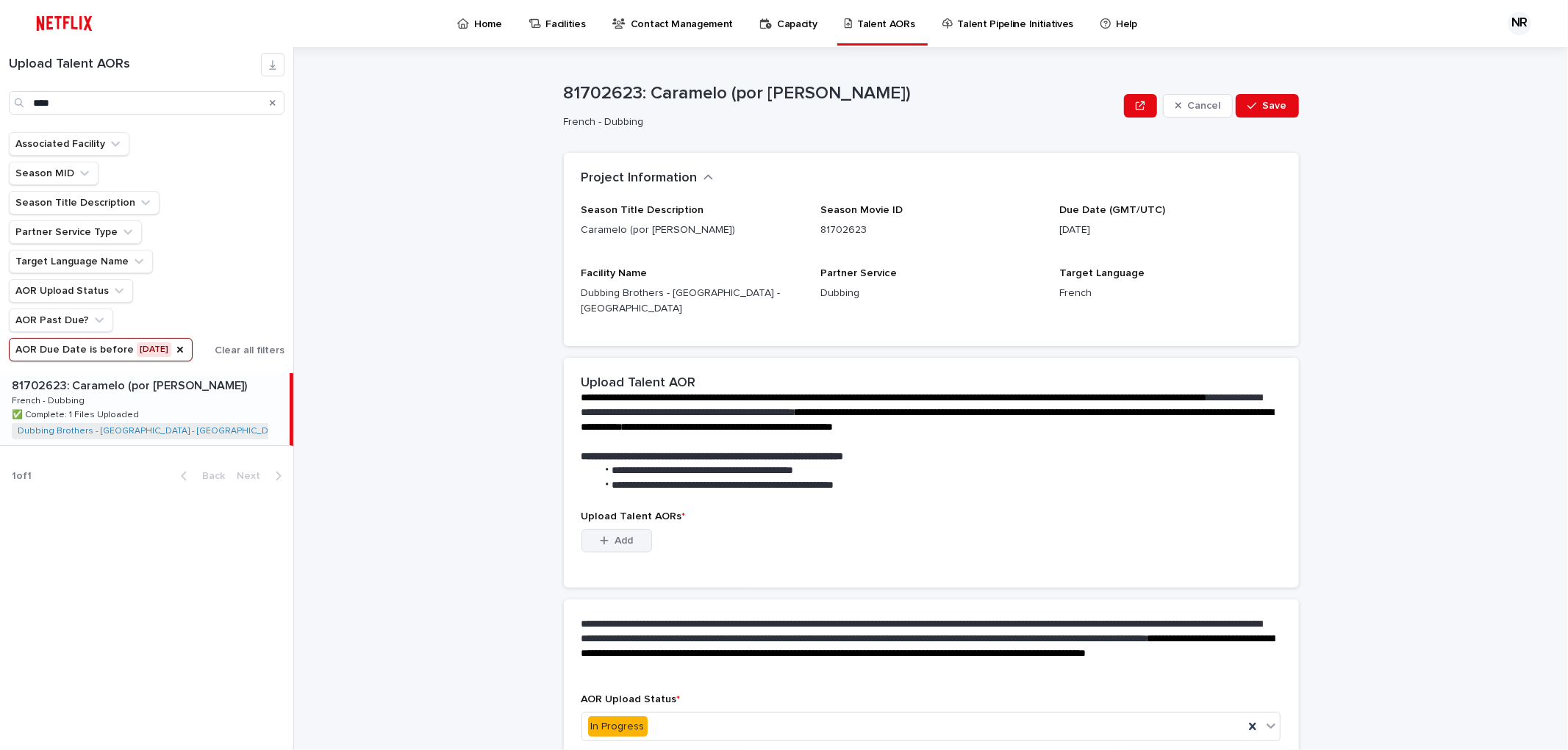
click at [618, 536] on span "Add" at bounding box center [623, 541] width 18 height 11
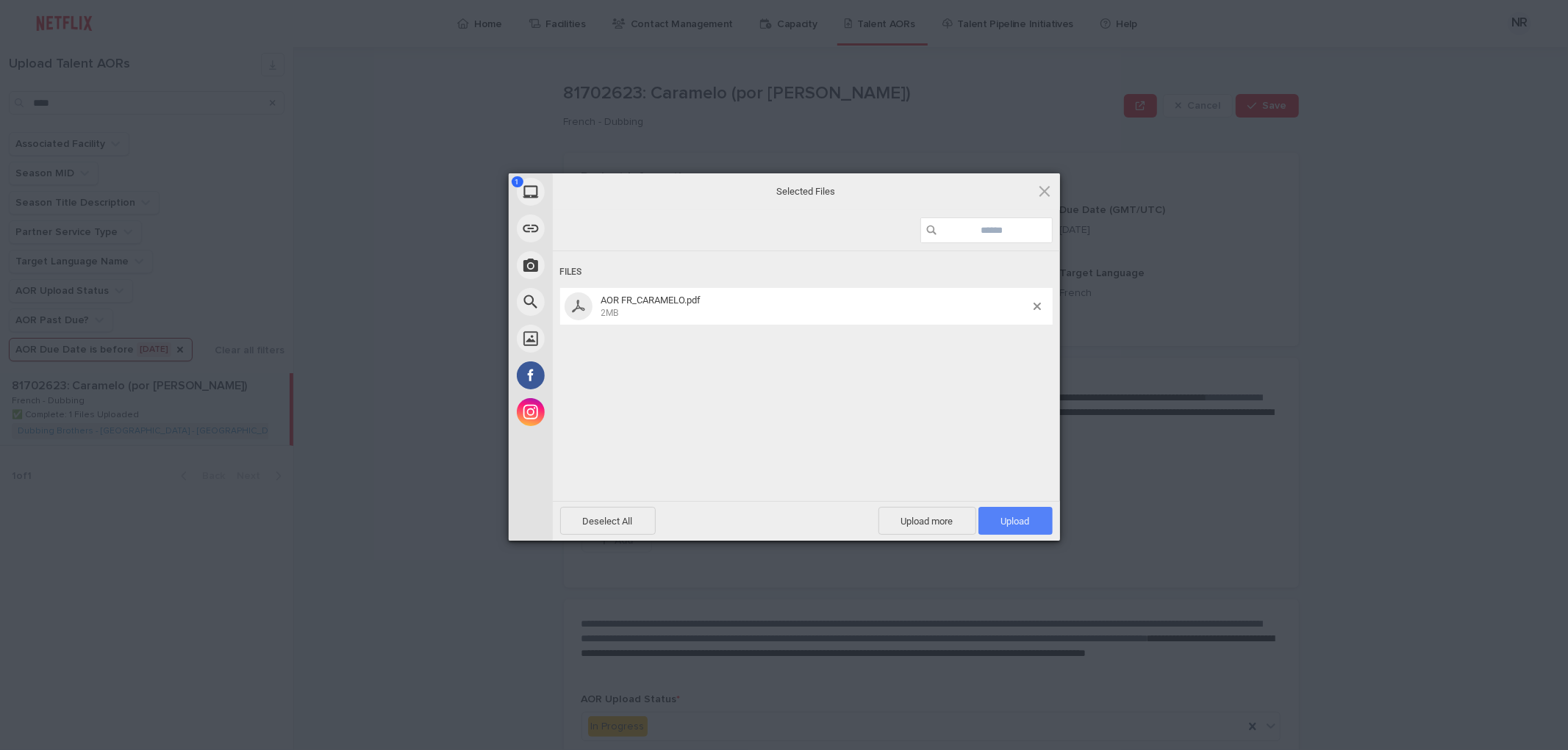
click at [1013, 515] on span "Upload 1" at bounding box center [1015, 520] width 74 height 28
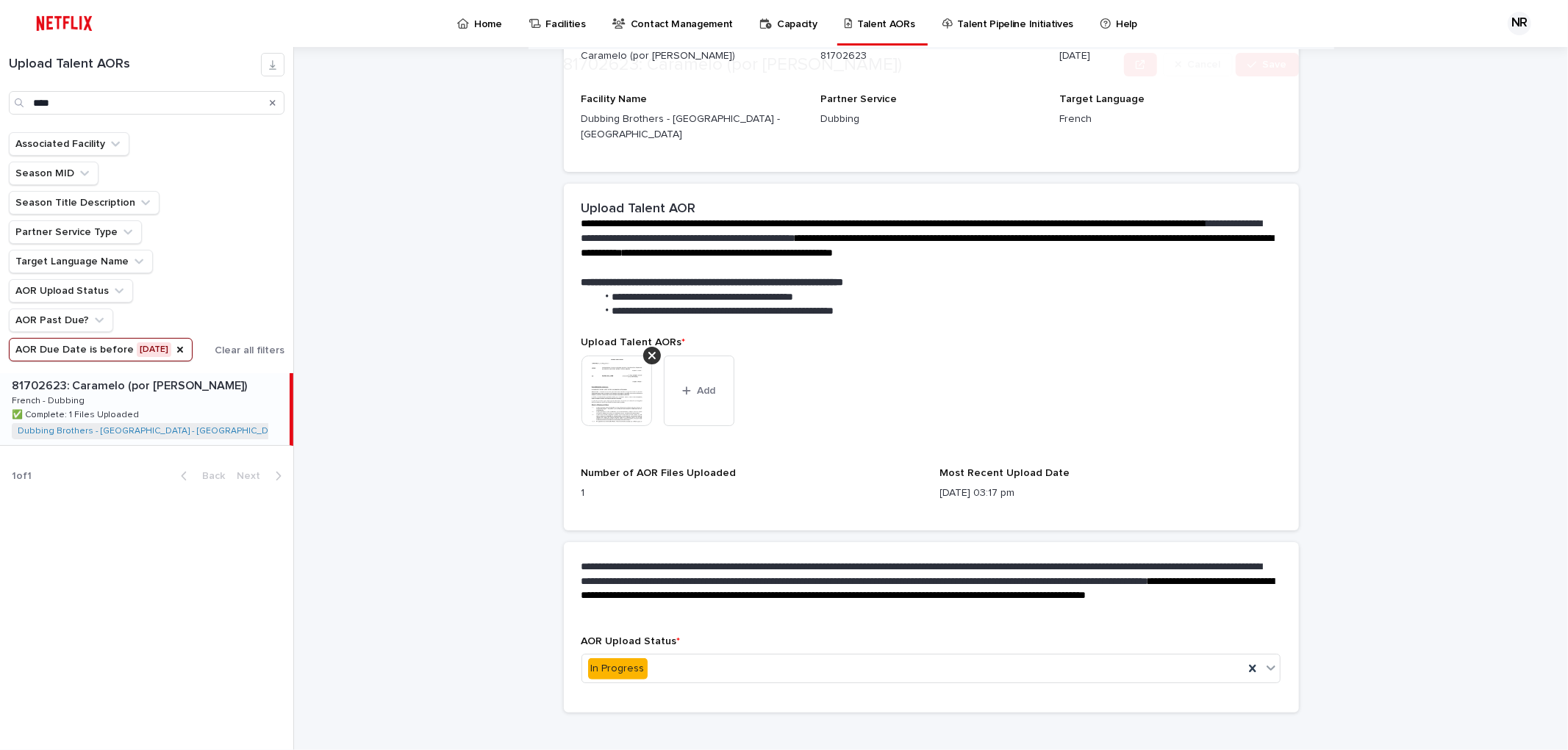
scroll to position [260, 0]
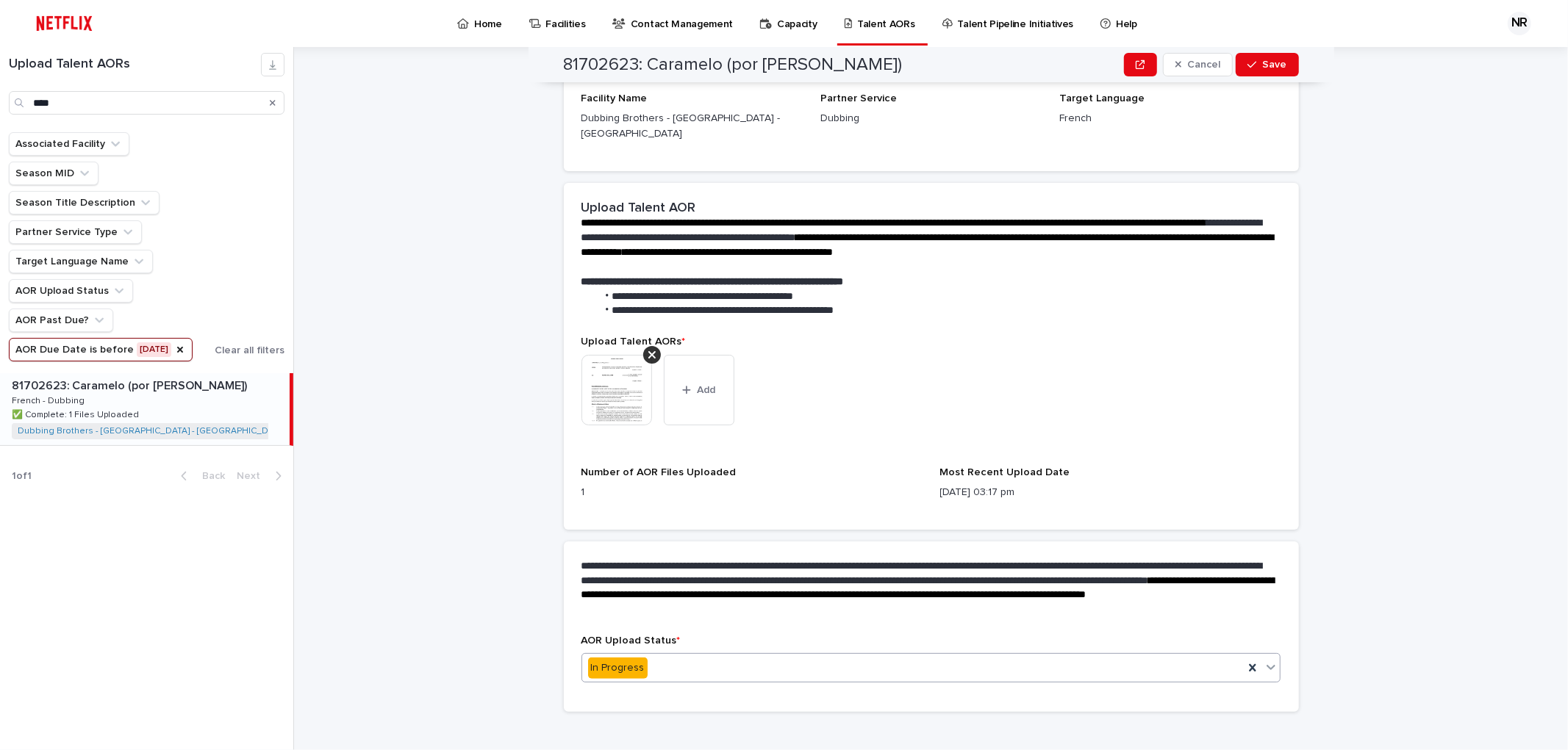
click at [1052, 656] on div "In Progress" at bounding box center [913, 667] width 662 height 24
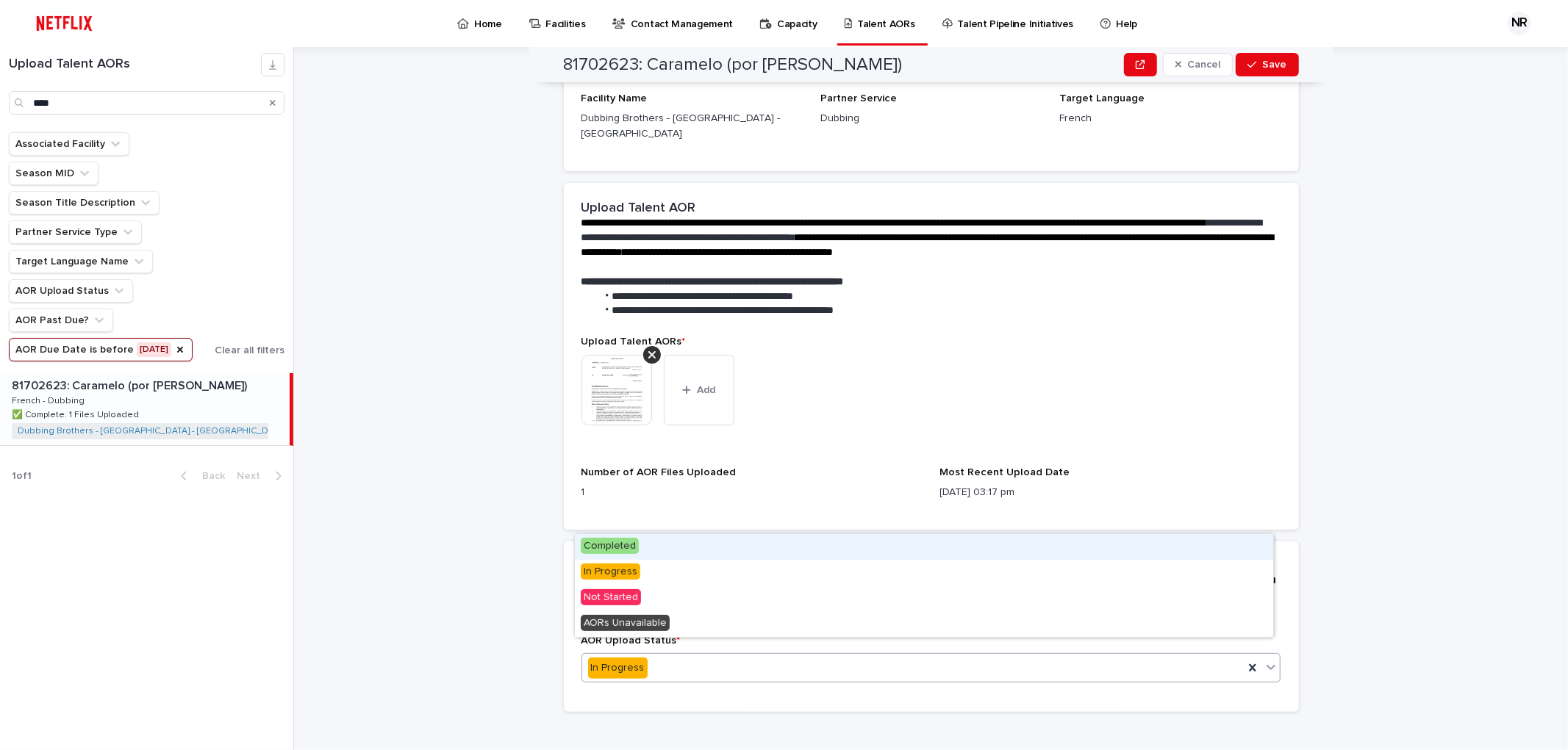
click at [1033, 548] on div "Completed" at bounding box center [924, 547] width 698 height 25
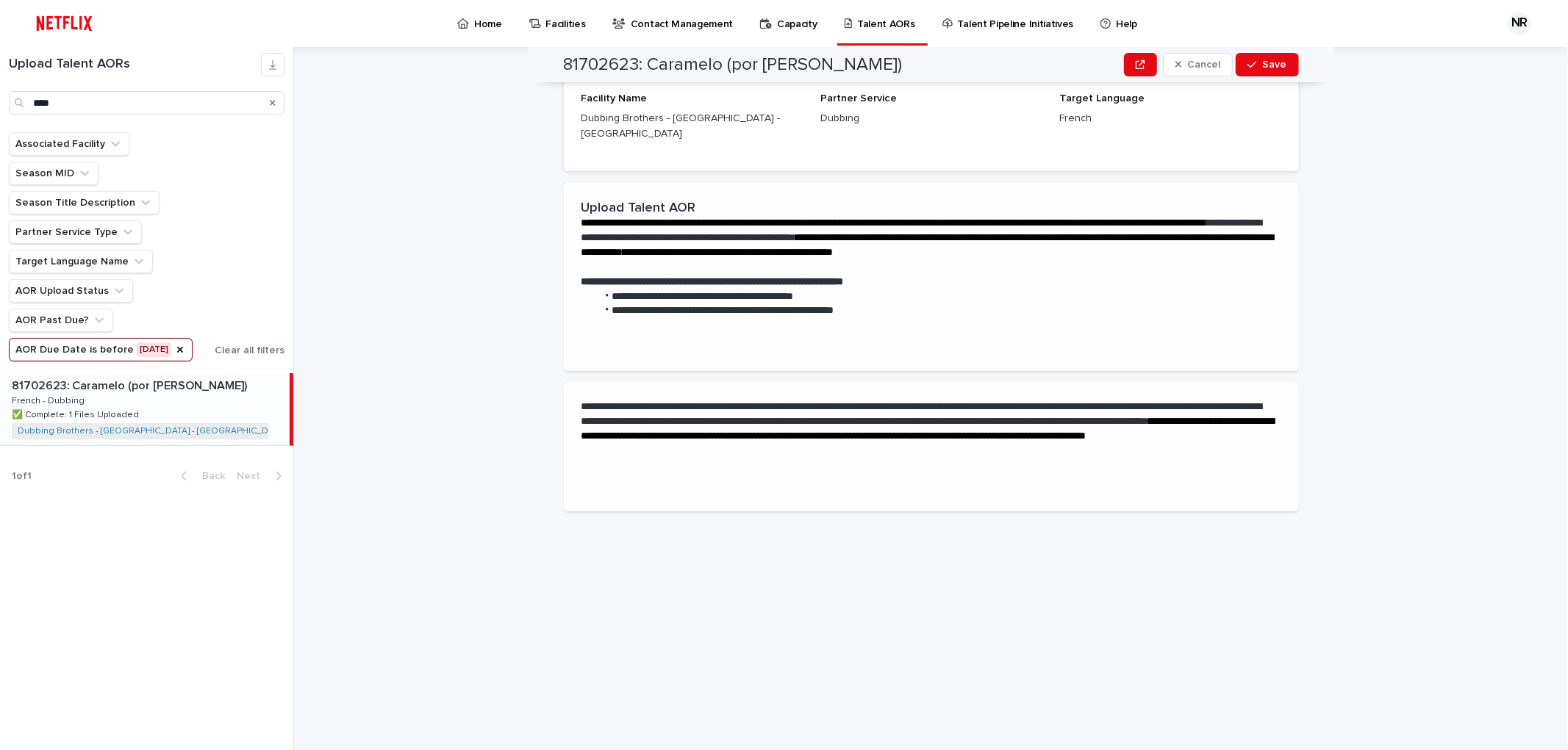
scroll to position [0, 0]
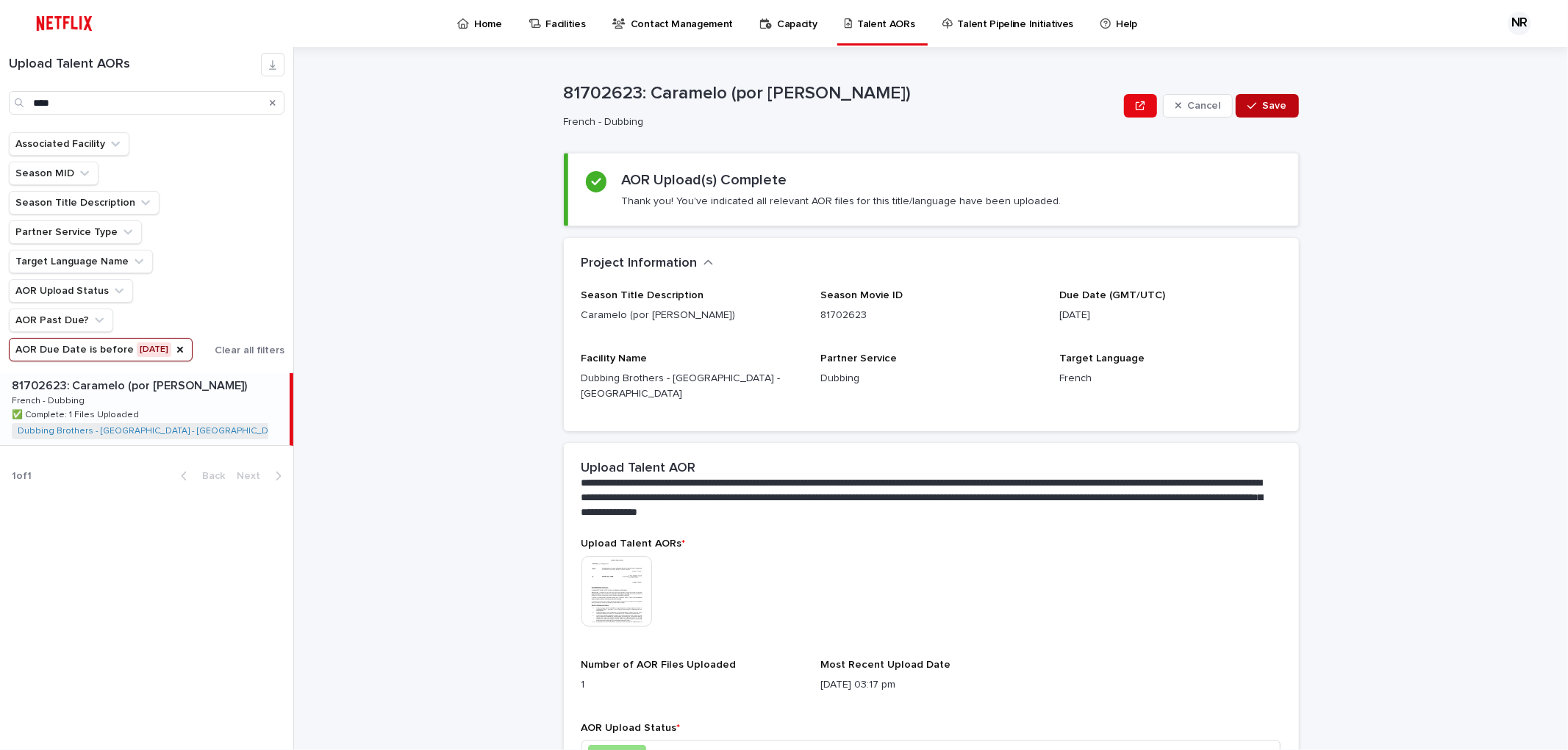
click at [1262, 109] on span "Save" at bounding box center [1274, 105] width 24 height 11
click at [97, 99] on input "****" at bounding box center [146, 103] width 275 height 23
click at [97, 97] on input "****" at bounding box center [146, 103] width 275 height 23
click at [97, 93] on input "****" at bounding box center [146, 103] width 275 height 23
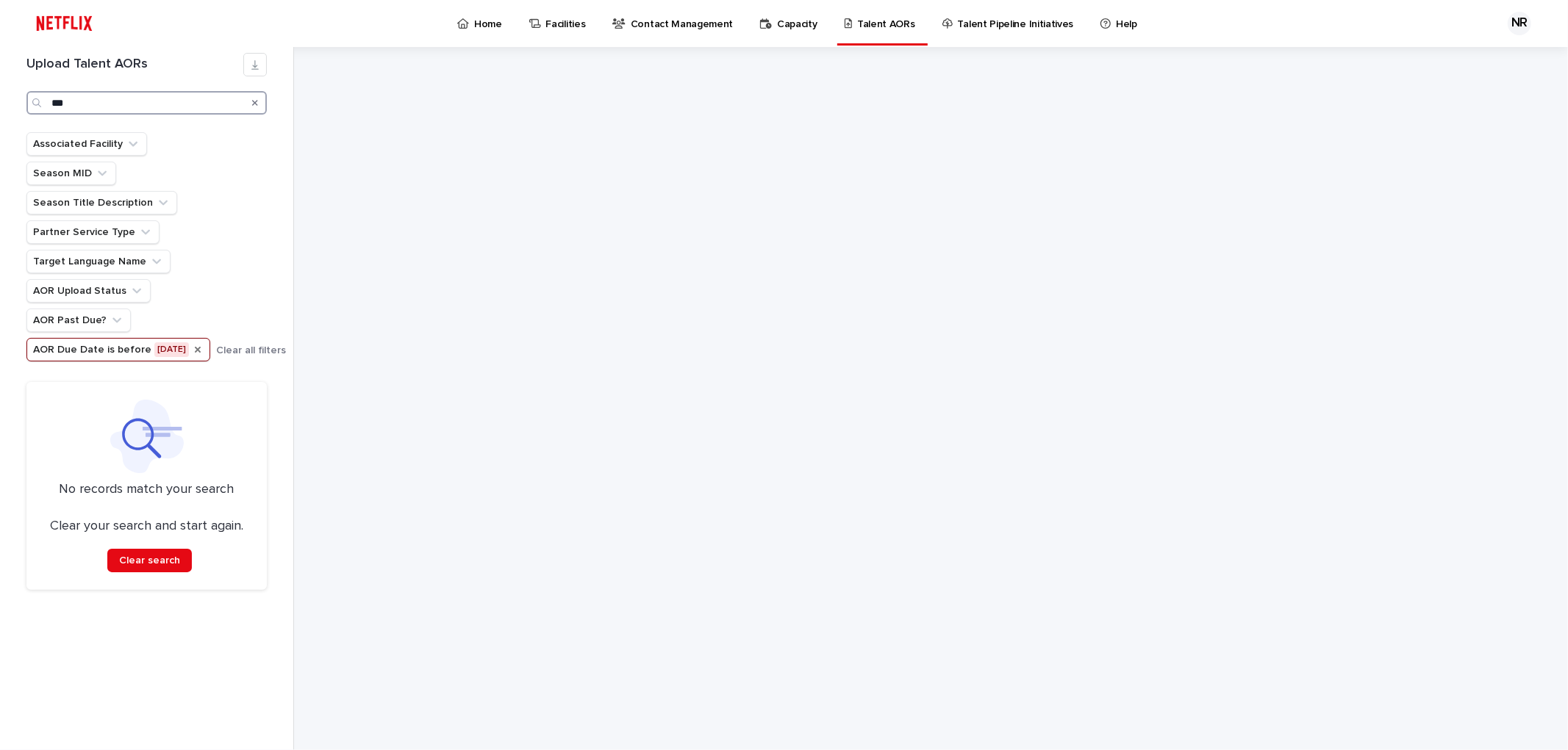
type input "***"
click at [195, 352] on icon "AOR Due Date" at bounding box center [198, 349] width 6 height 6
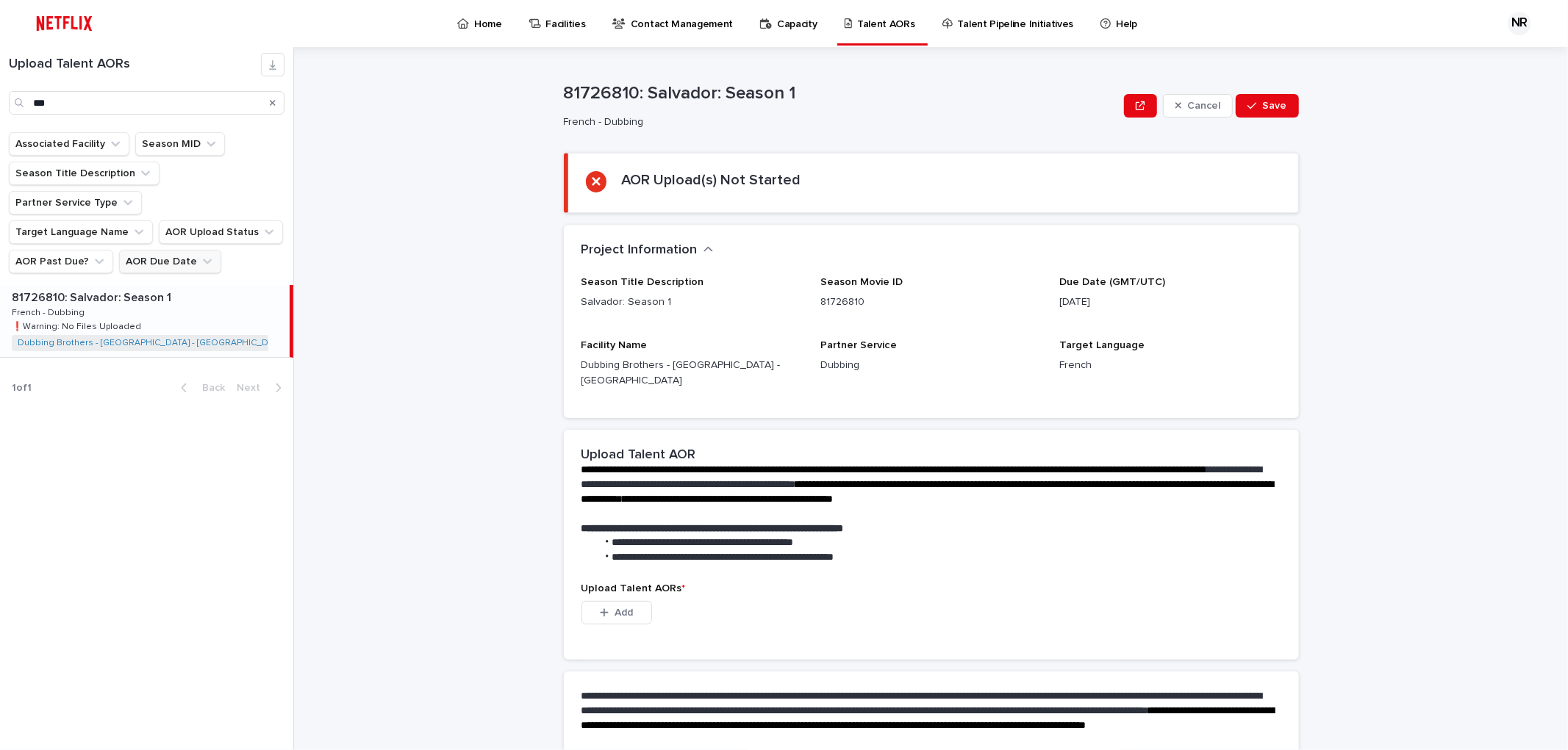
click at [145, 288] on p "81726810: Salvador: Season 1" at bounding box center [92, 296] width 163 height 17
